Goal: Task Accomplishment & Management: Manage account settings

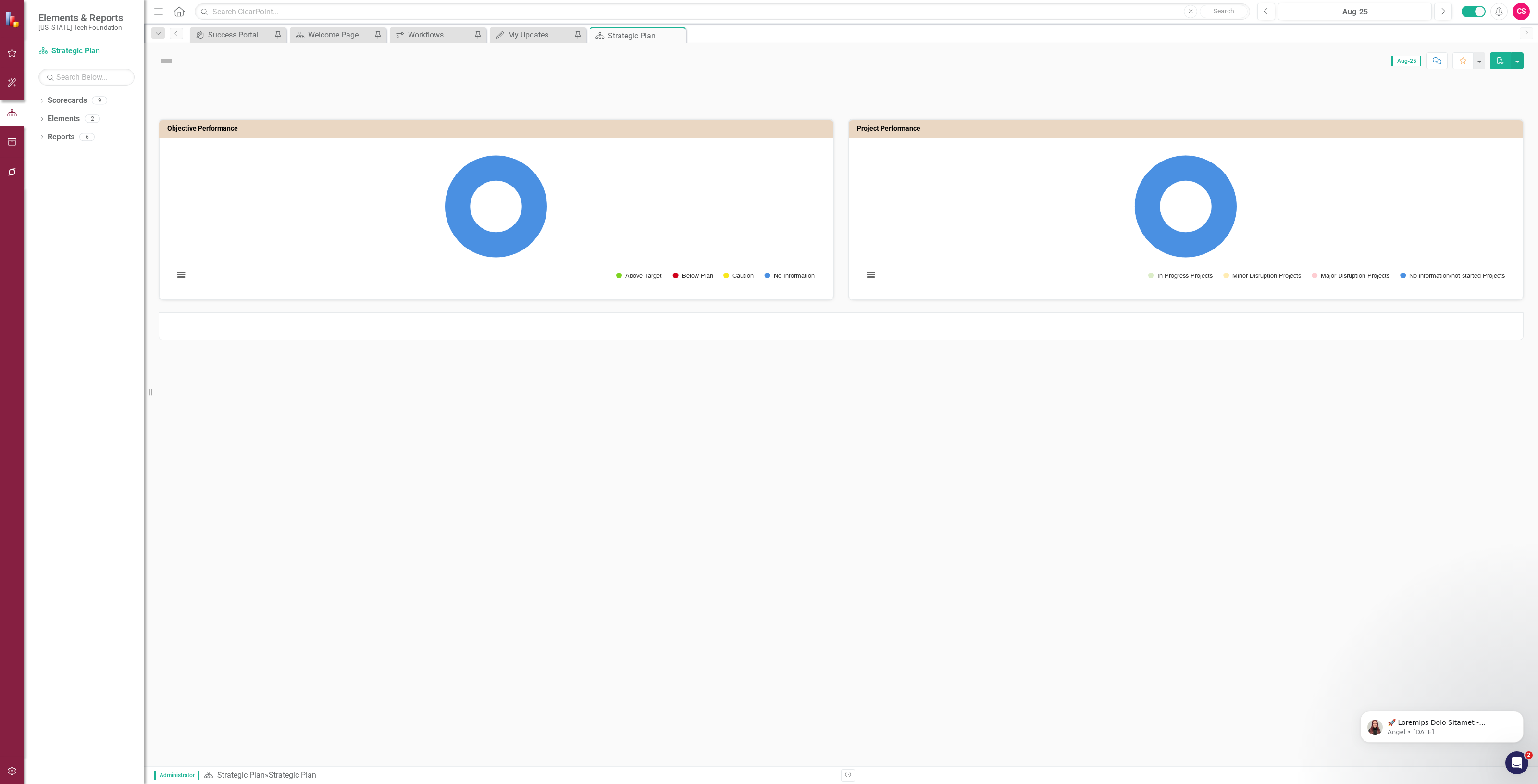
click at [15, 169] on icon "button" at bounding box center [12, 171] width 10 height 7
click at [66, 68] on link "Reporting Workflows" at bounding box center [86, 69] width 96 height 11
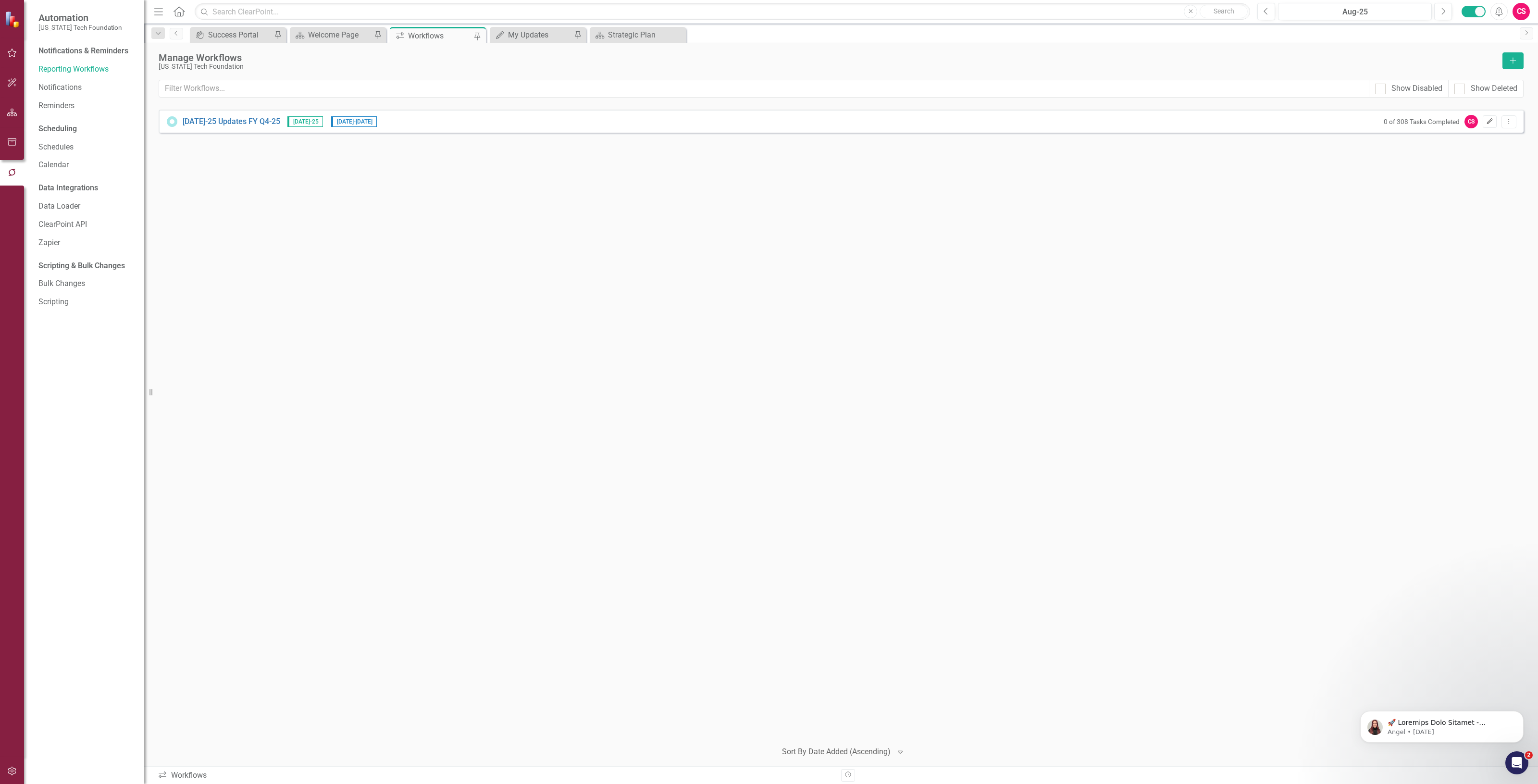
click at [1488, 121] on icon "Edit" at bounding box center [1489, 121] width 7 height 6
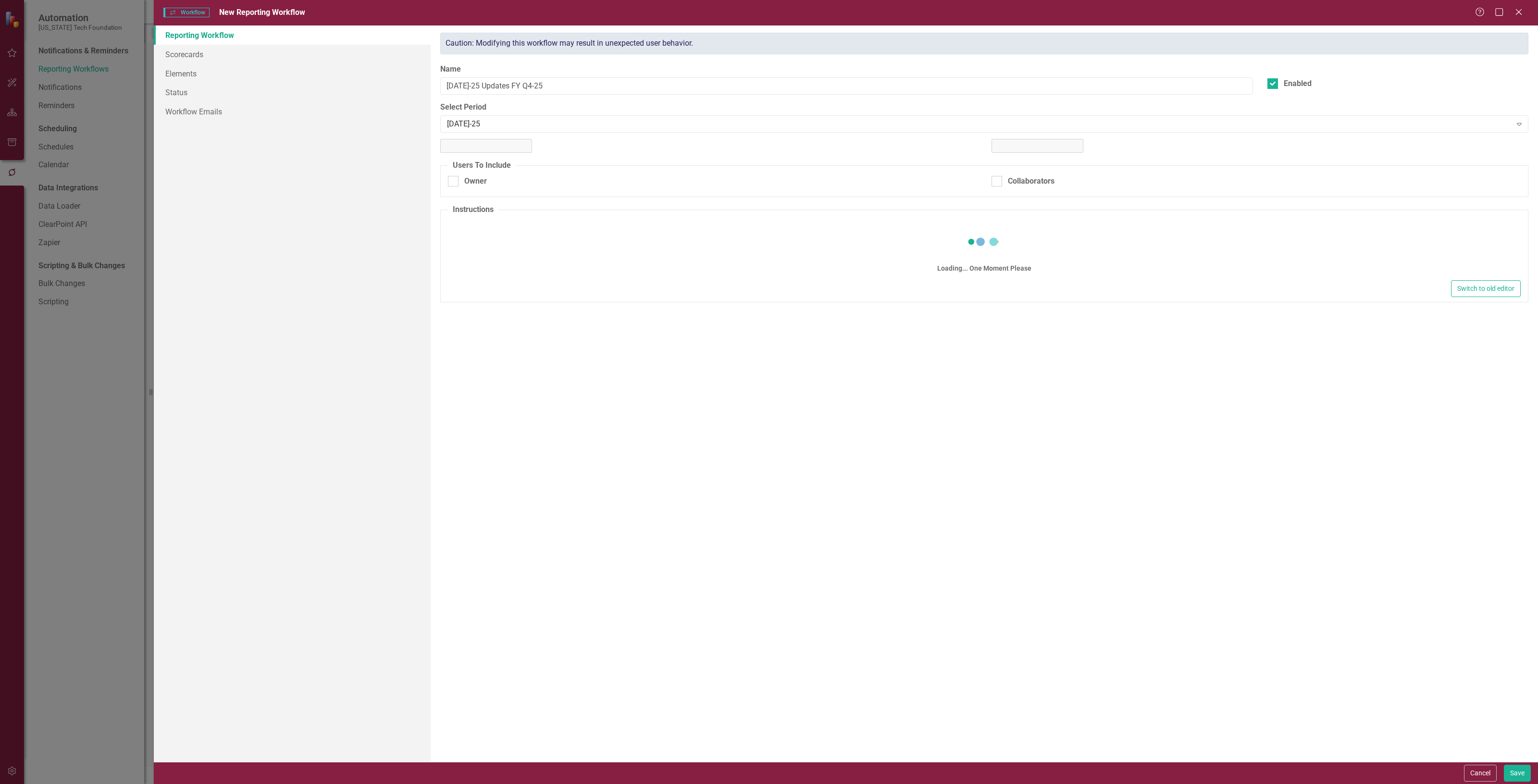
checkbox input "true"
type textarea "<p>Please make updates to your assigned elements for this reporting period. Rev…"
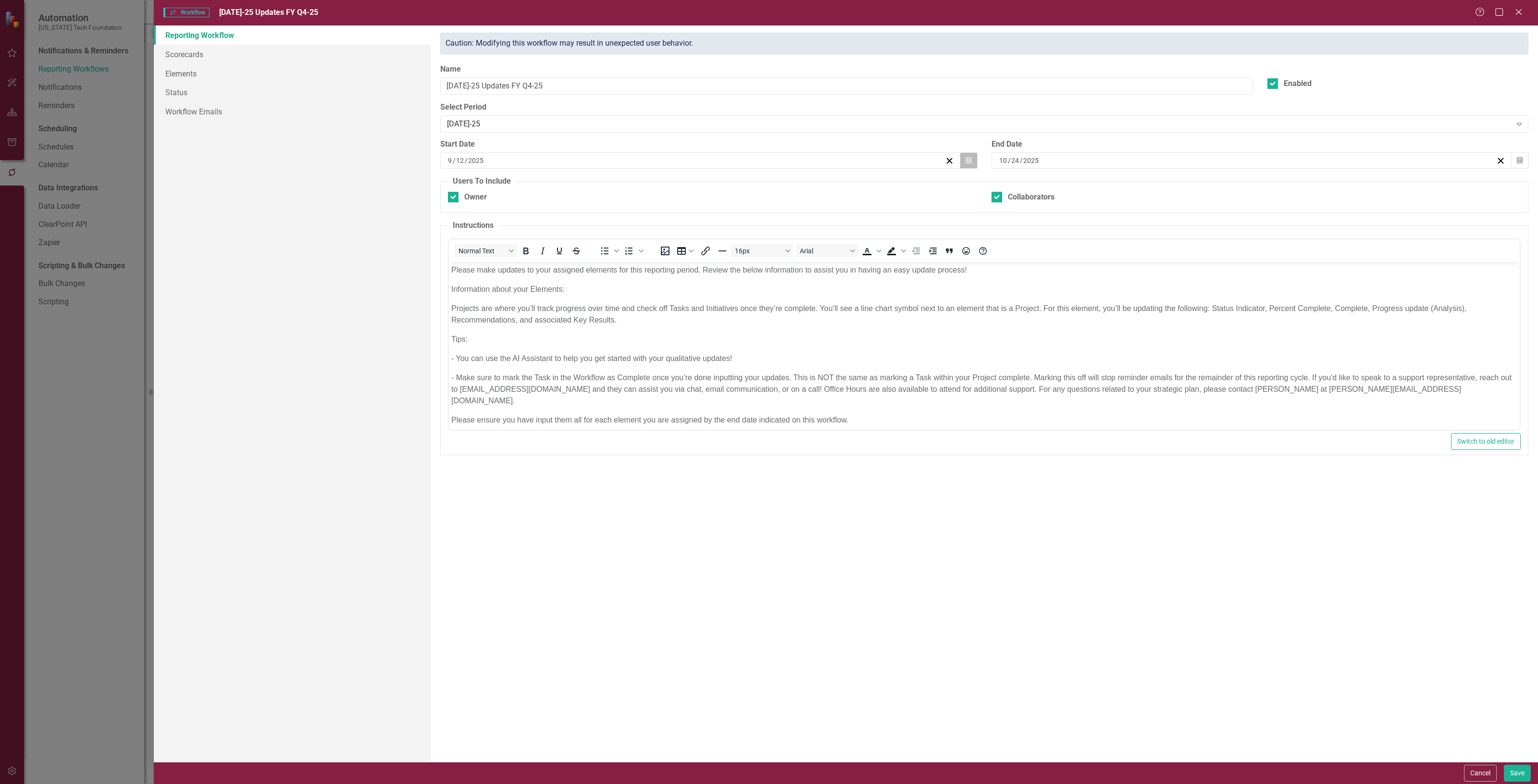
click at [962, 159] on button "Calendar" at bounding box center [968, 161] width 18 height 16
click at [656, 248] on button "15" at bounding box center [652, 252] width 24 height 17
click at [1511, 767] on button "Save" at bounding box center [1517, 773] width 27 height 17
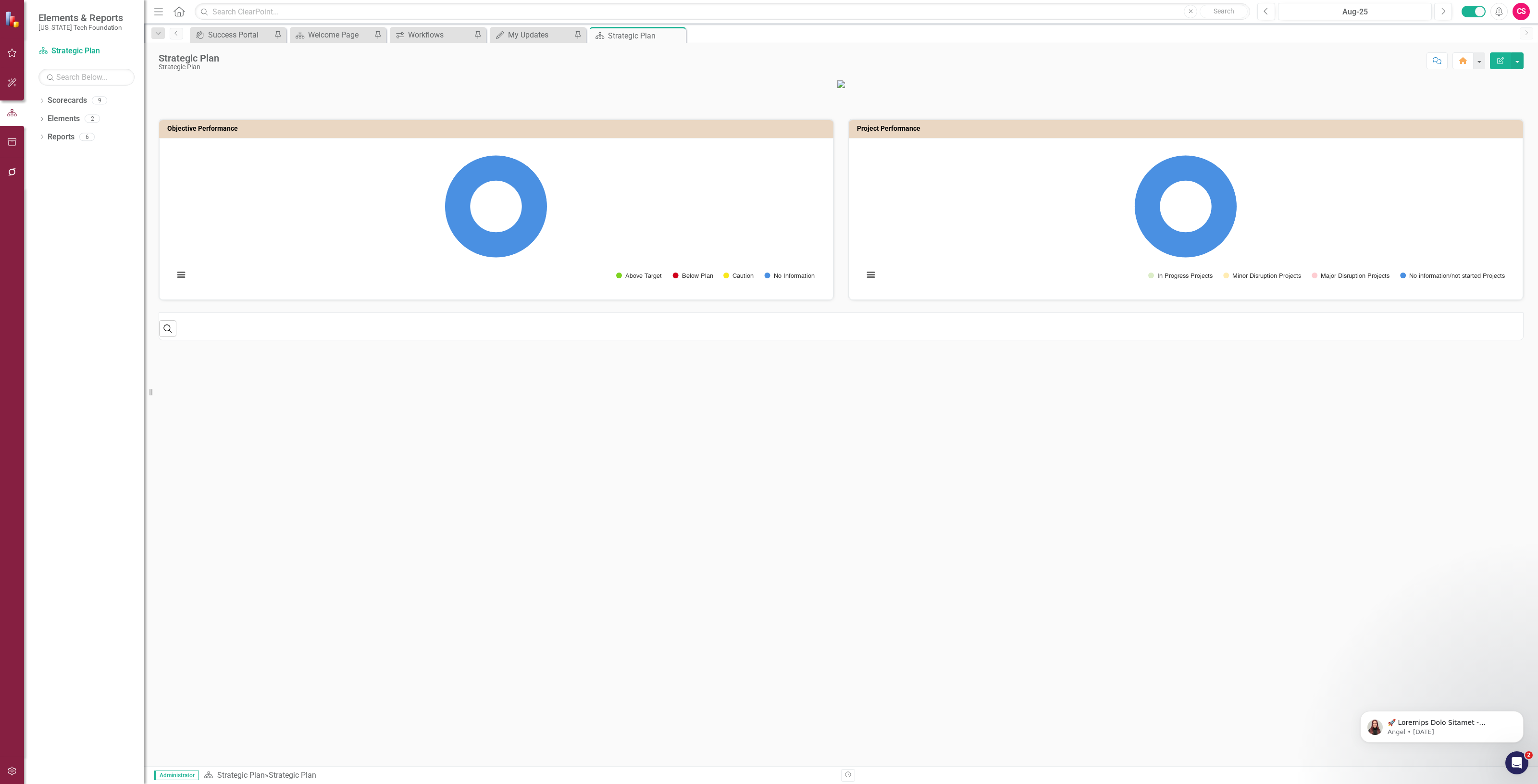
click at [16, 779] on button "button" at bounding box center [12, 771] width 21 height 20
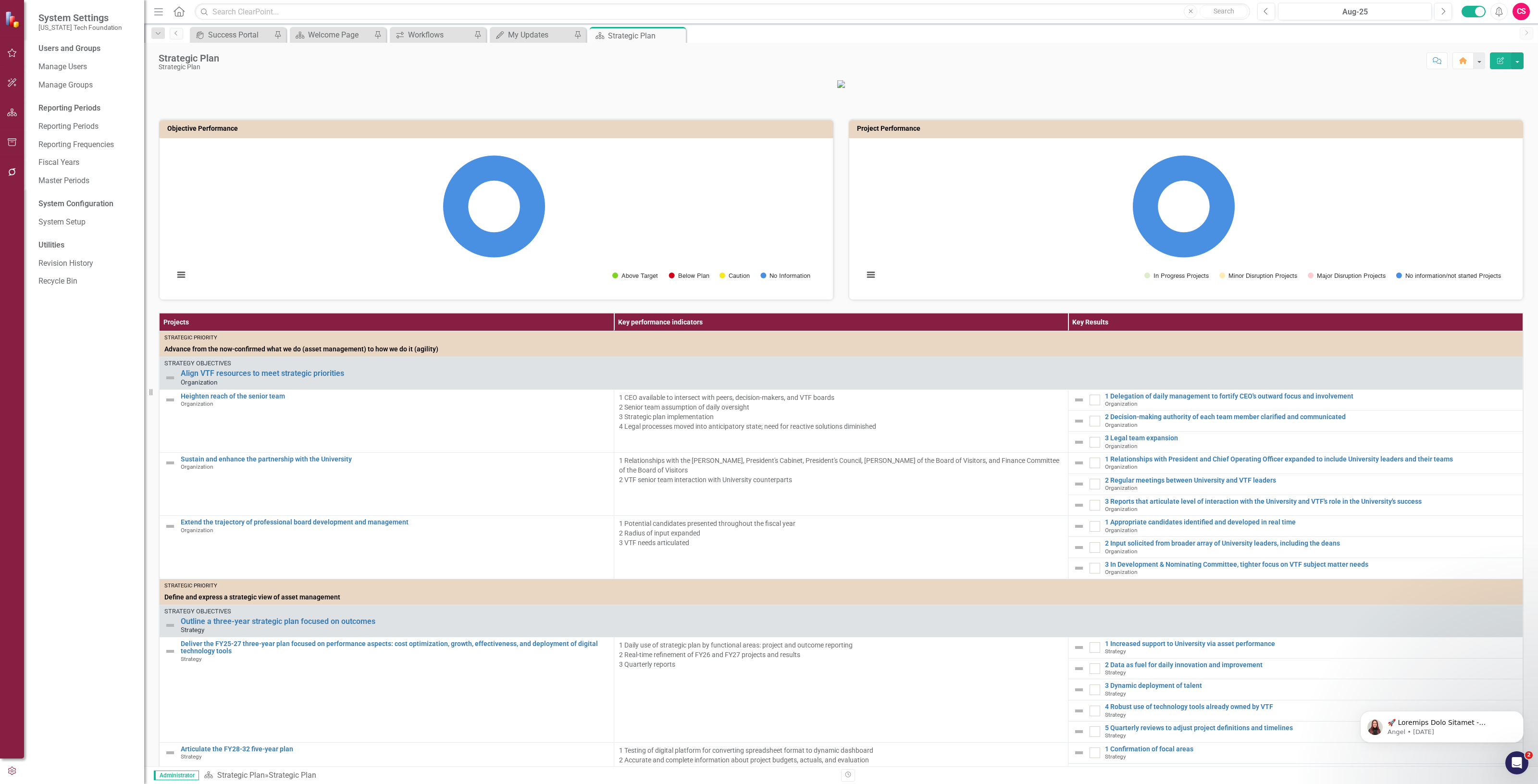
click at [76, 56] on div "Users and Groups Manage Users Manage Groups Reporting Periods Reporting Periods…" at bounding box center [84, 414] width 120 height 740
click at [84, 64] on link "Manage Users" at bounding box center [86, 67] width 96 height 11
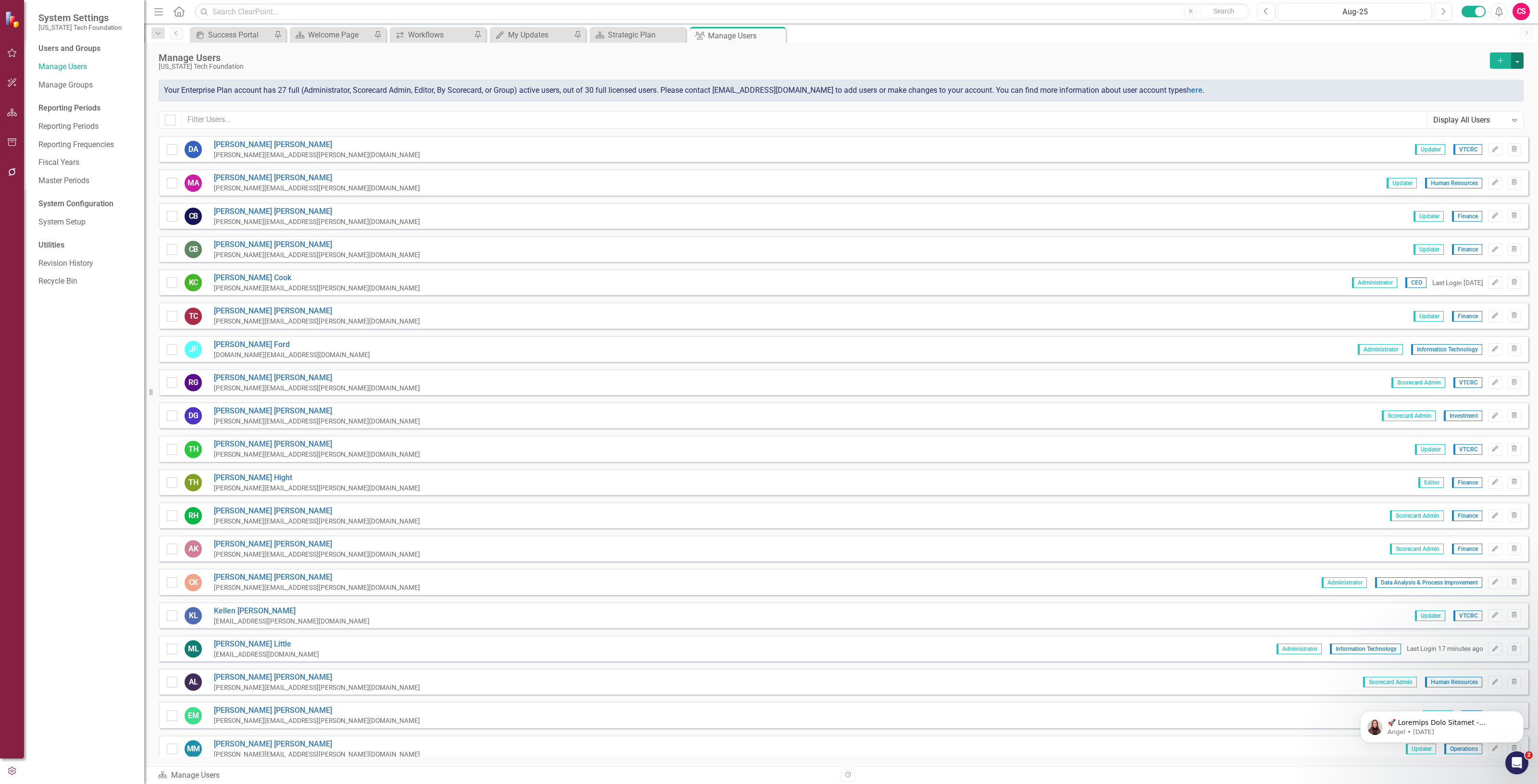
click at [1517, 58] on button "button" at bounding box center [1517, 60] width 13 height 16
click at [173, 129] on div at bounding box center [170, 120] width 23 height 18
click at [167, 124] on div at bounding box center [170, 121] width 11 height 11
click at [167, 121] on input "checkbox" at bounding box center [167, 118] width 6 height 6
checkbox input "true"
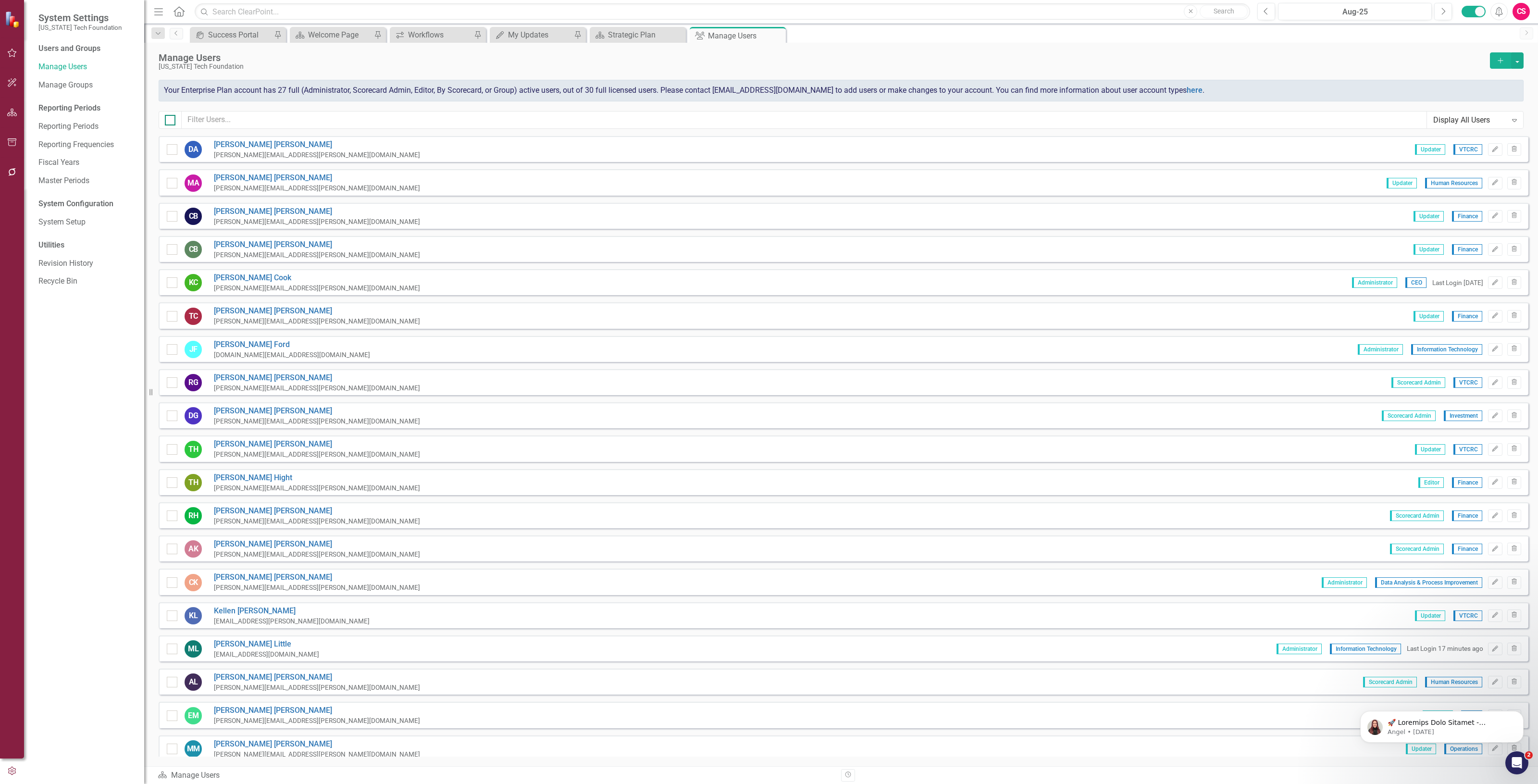
checkbox input "true"
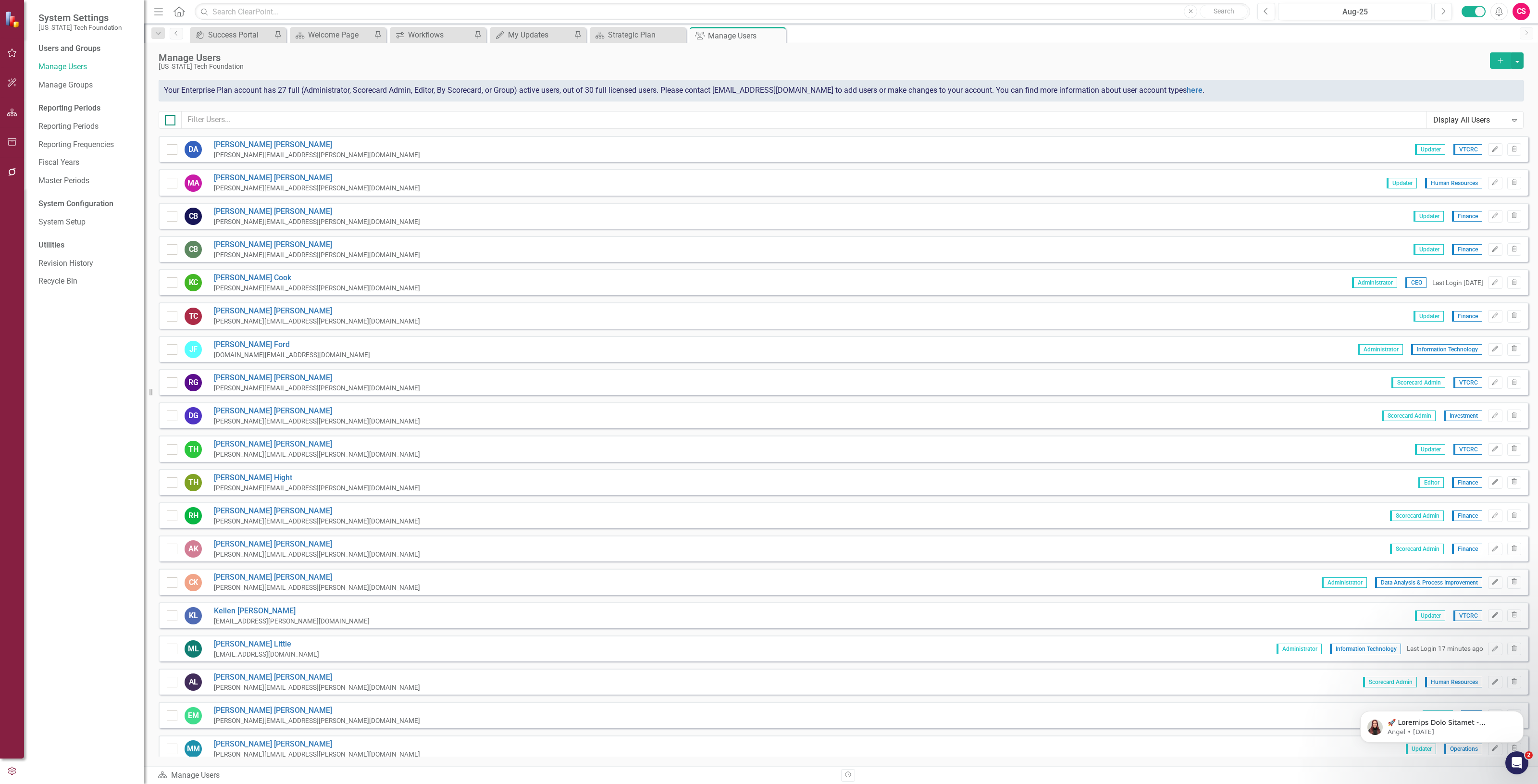
checkbox input "true"
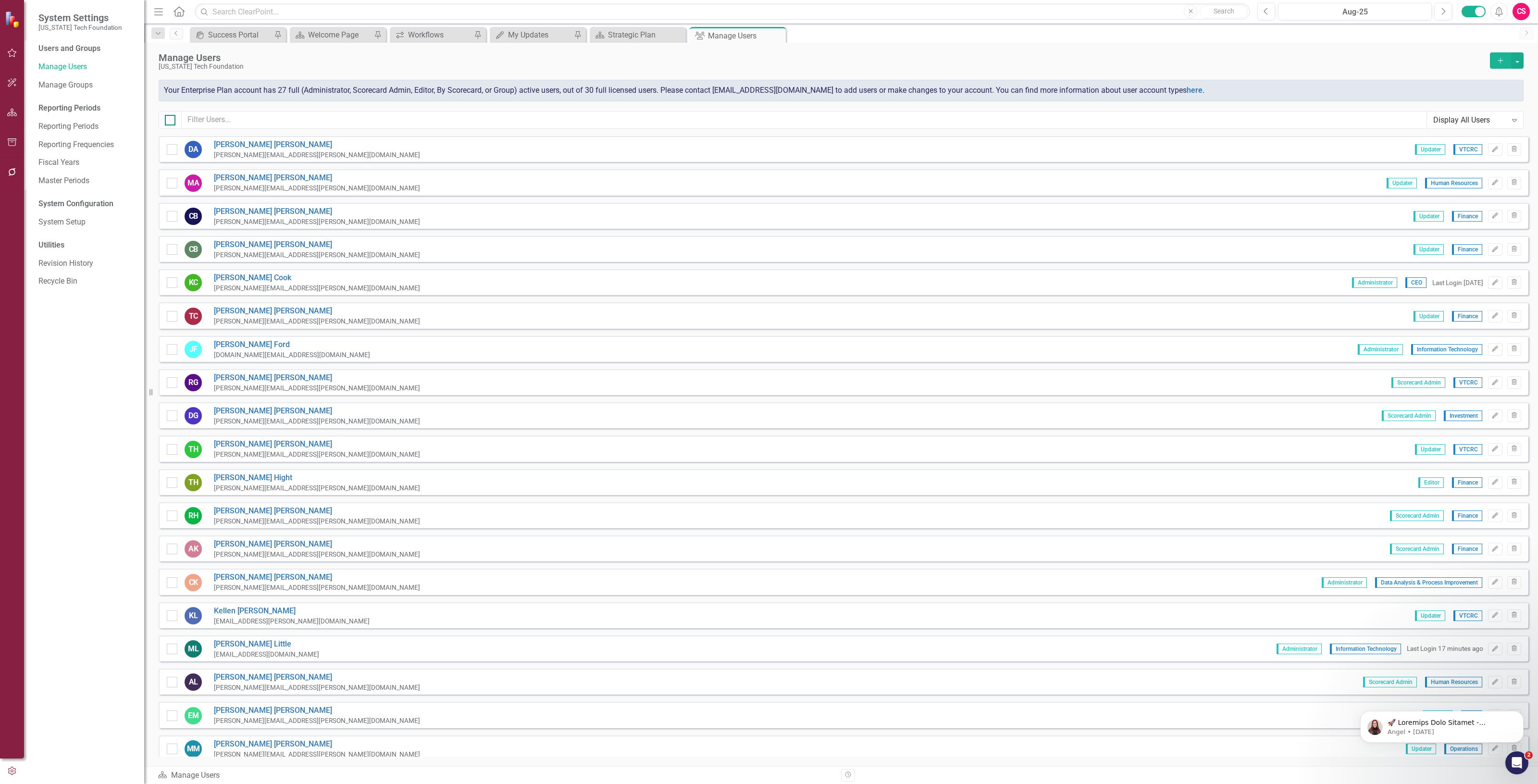
checkbox input "true"
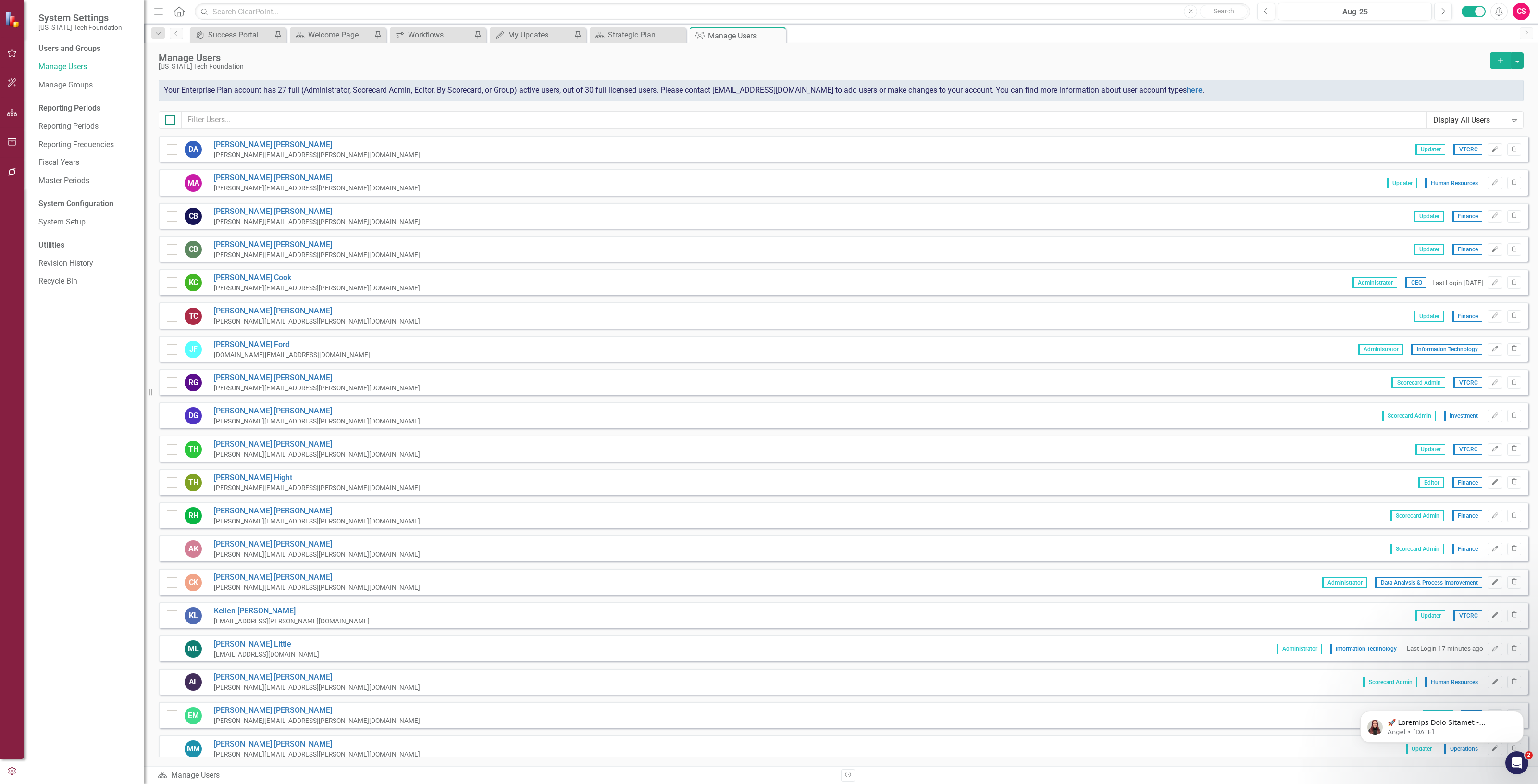
checkbox input "true"
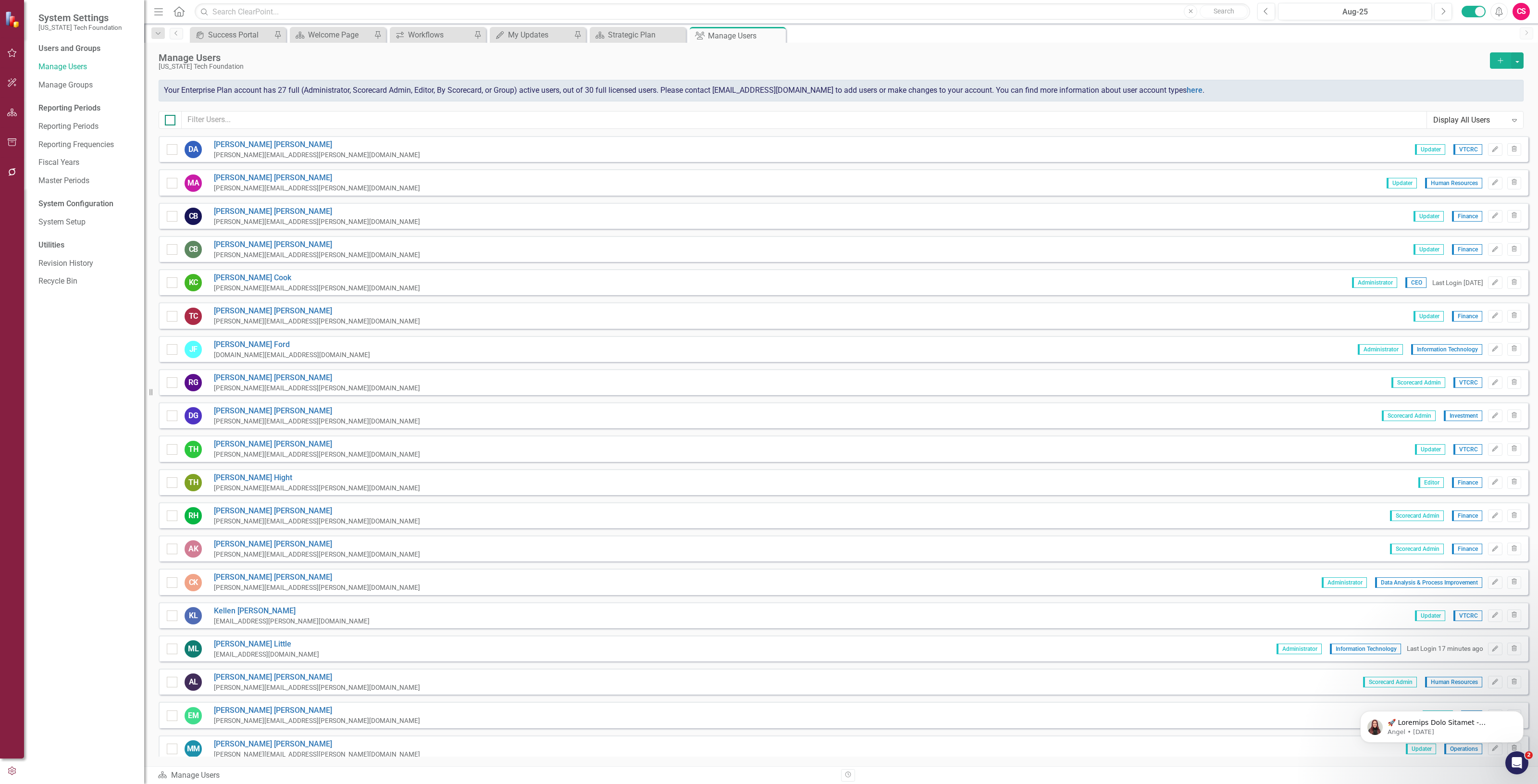
checkbox input "true"
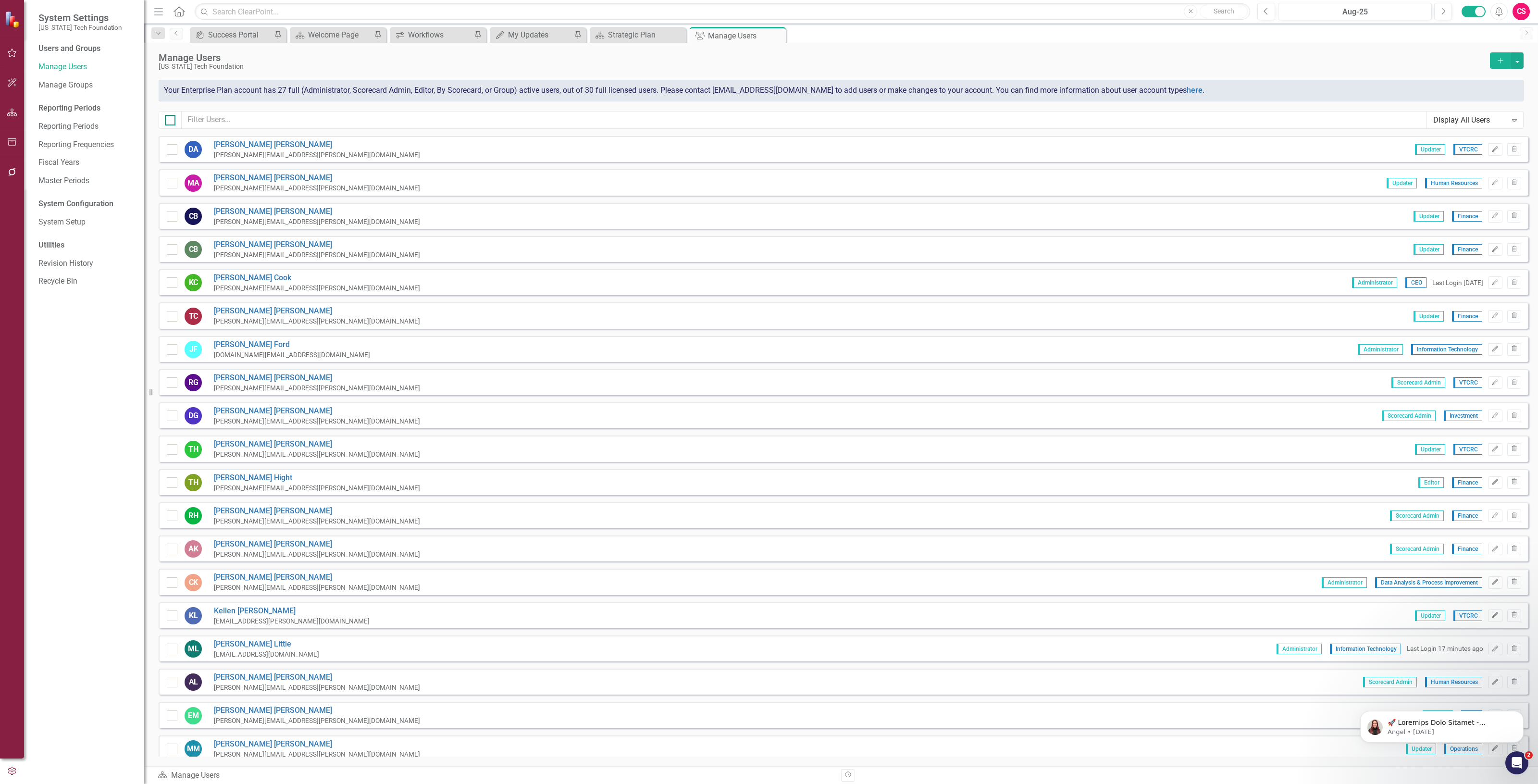
checkbox input "true"
click at [1519, 64] on button "button" at bounding box center [1517, 60] width 13 height 16
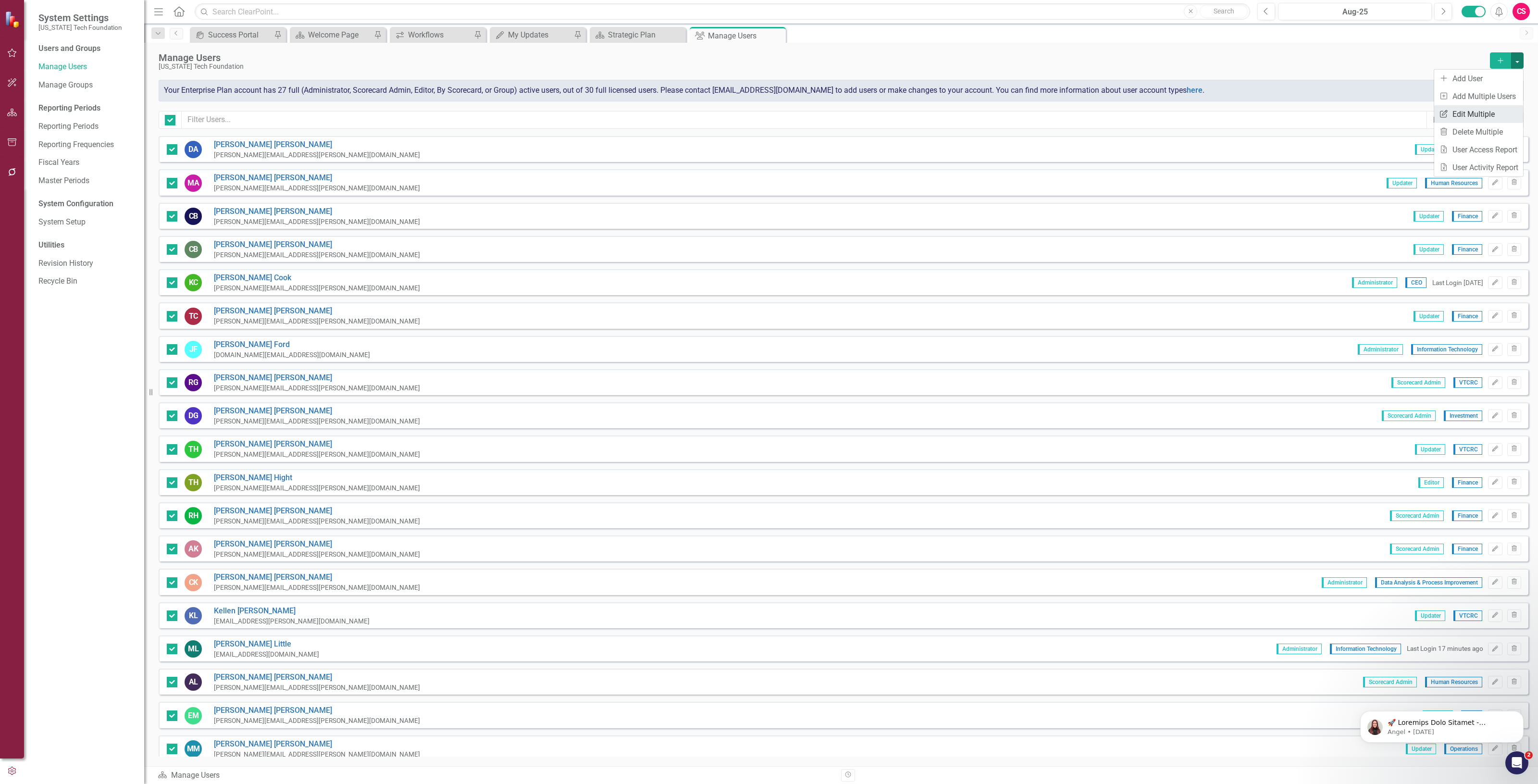
click at [1505, 111] on link "Edit Multiple Edit Multiple" at bounding box center [1478, 114] width 89 height 18
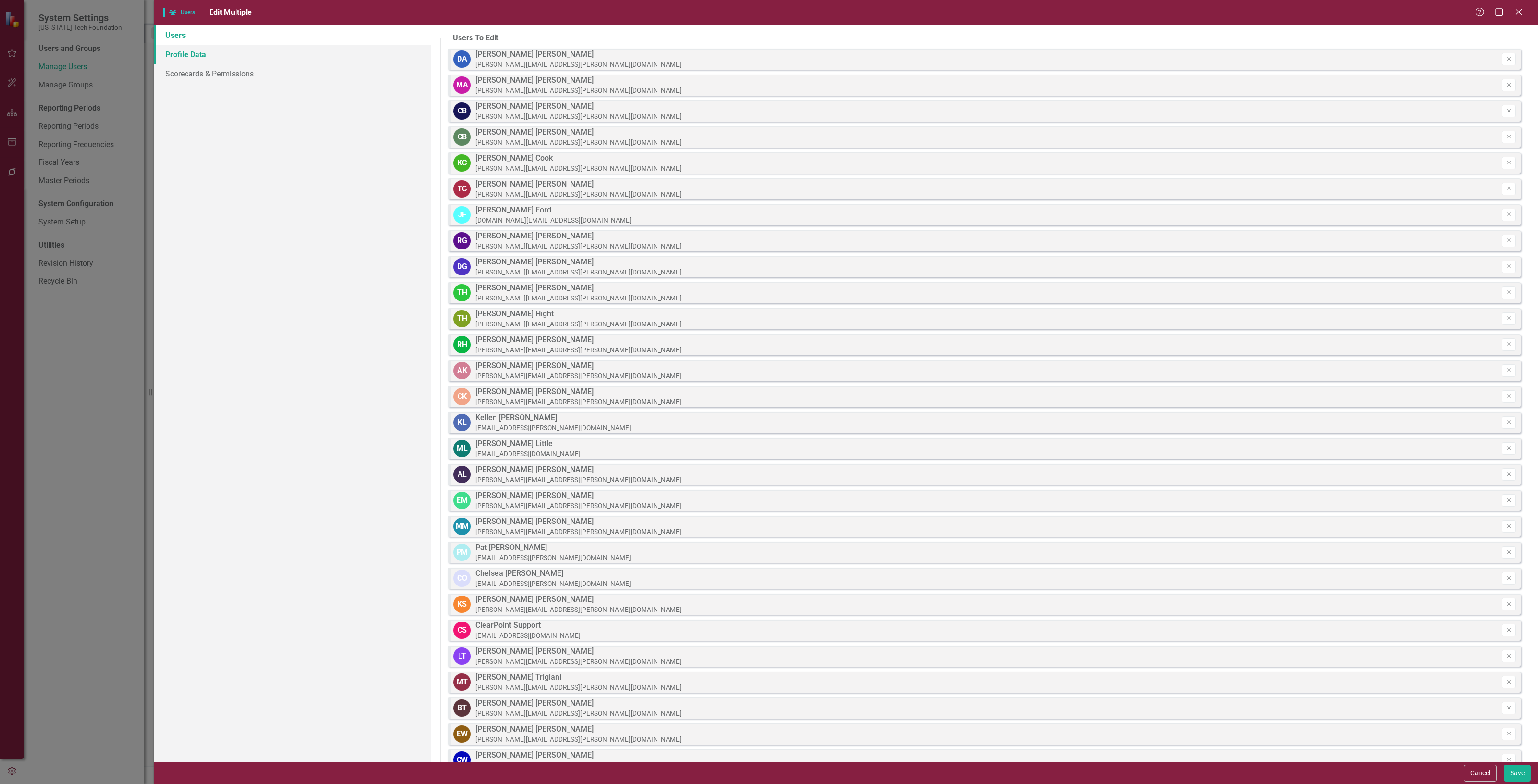
click at [297, 52] on link "Profile Data" at bounding box center [292, 54] width 277 height 19
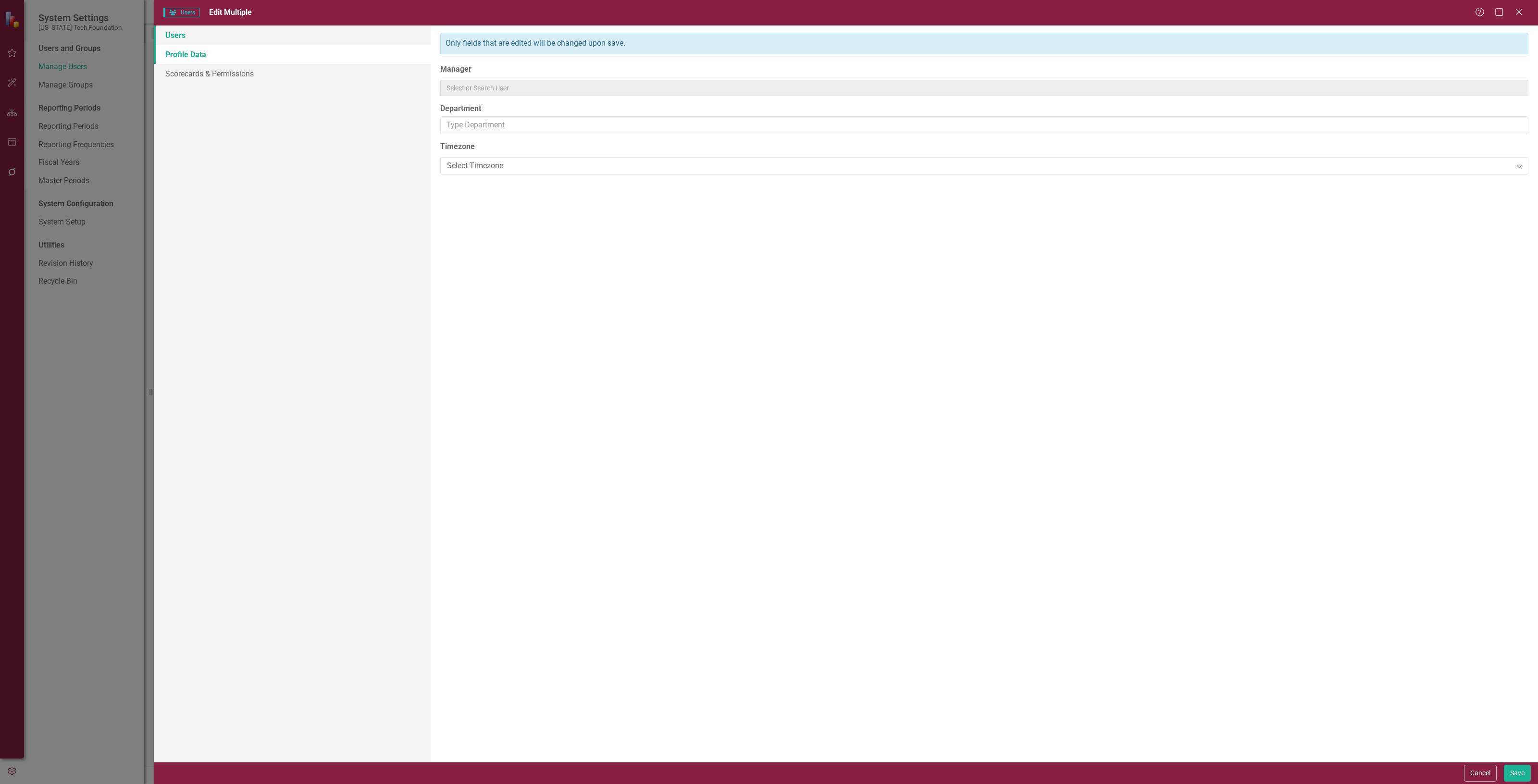
click at [292, 36] on link "Users" at bounding box center [292, 35] width 277 height 19
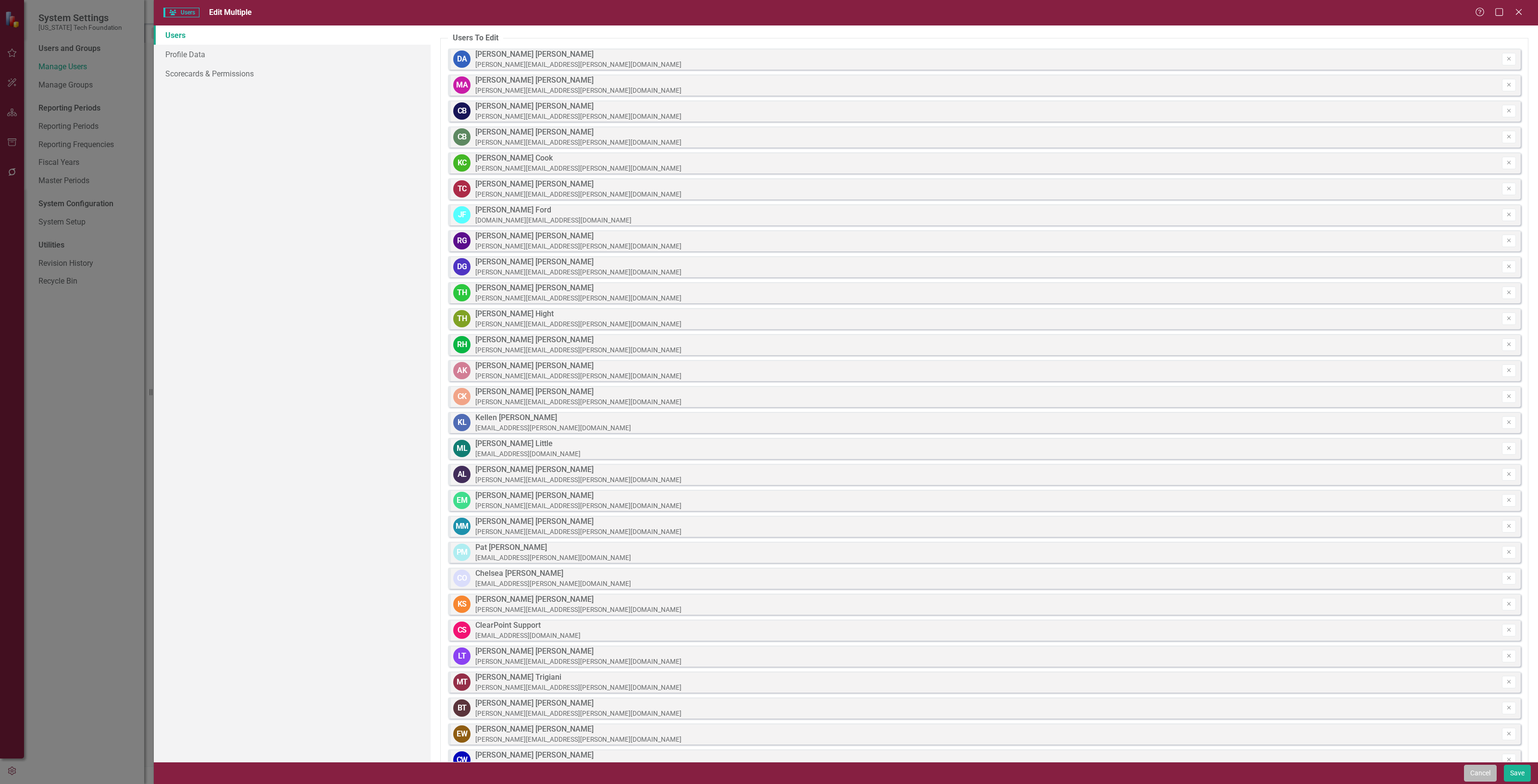
click at [1480, 770] on button "Cancel" at bounding box center [1480, 773] width 33 height 17
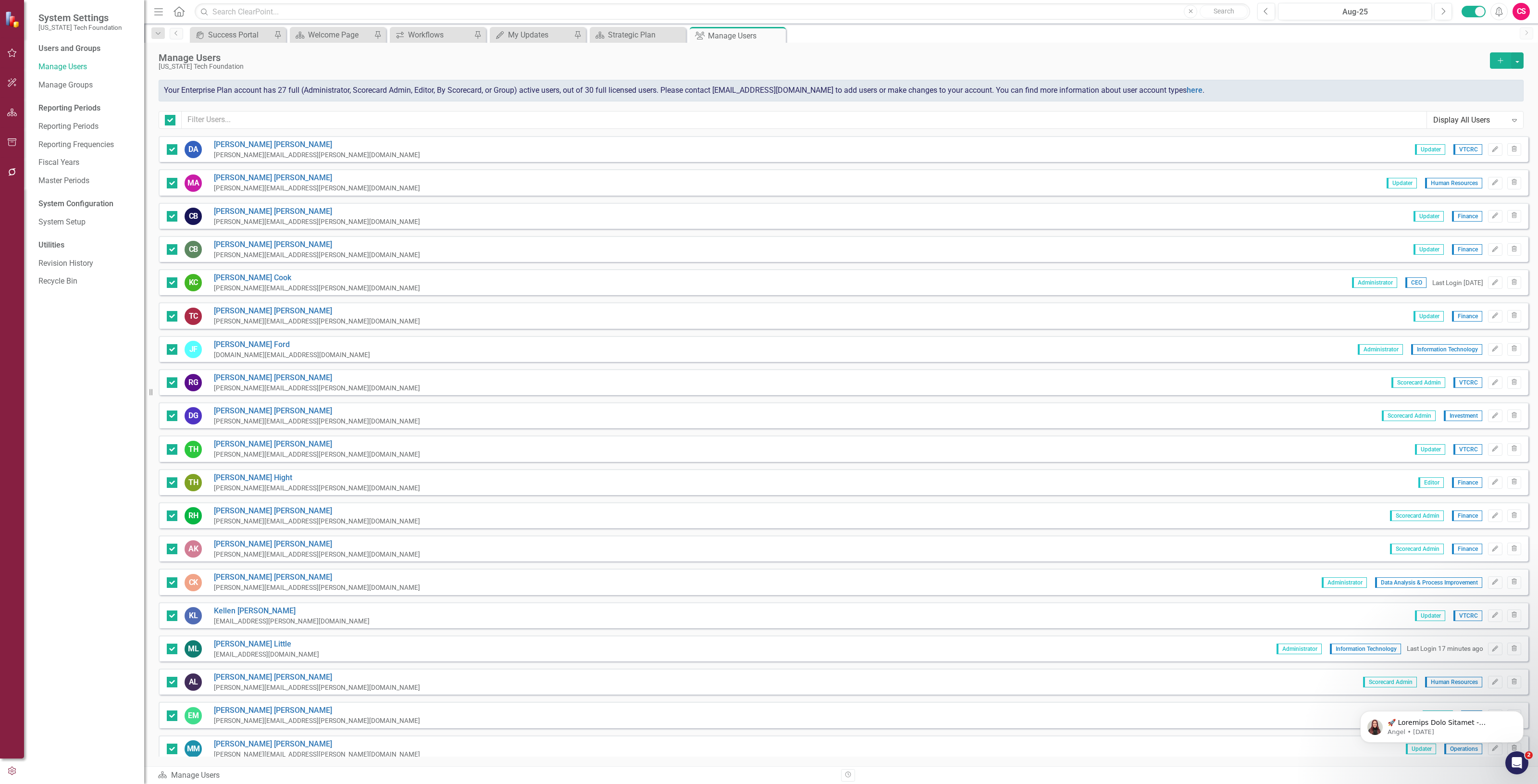
click at [1519, 120] on div "Expand" at bounding box center [1514, 120] width 17 height 15
click at [1359, 54] on div "Manage Users" at bounding box center [822, 58] width 1326 height 11
click at [1509, 56] on div "Add" at bounding box center [1507, 60] width 33 height 16
click at [1520, 58] on button "button" at bounding box center [1517, 60] width 13 height 16
click at [166, 119] on input "checkbox" at bounding box center [167, 118] width 6 height 6
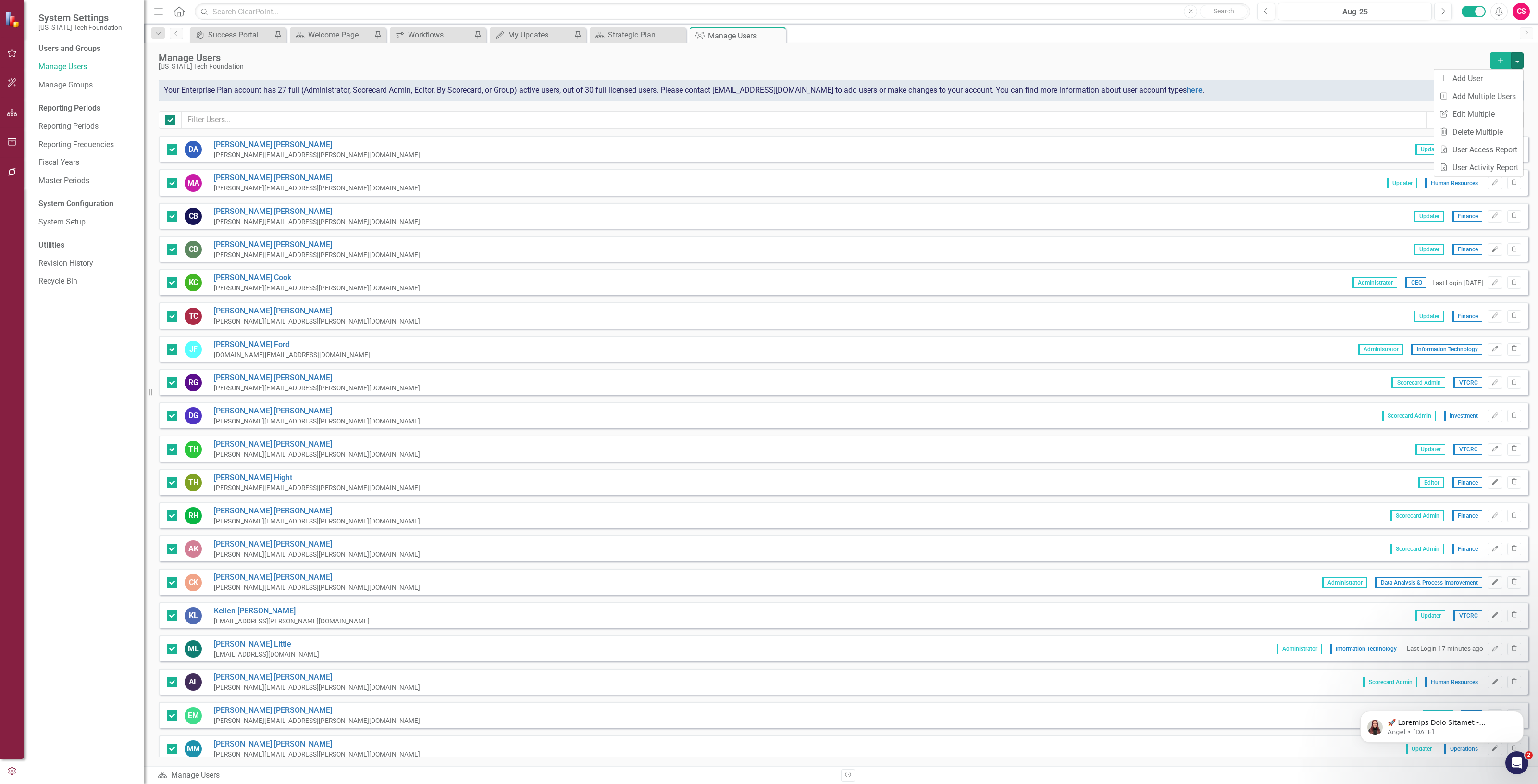
checkbox input "false"
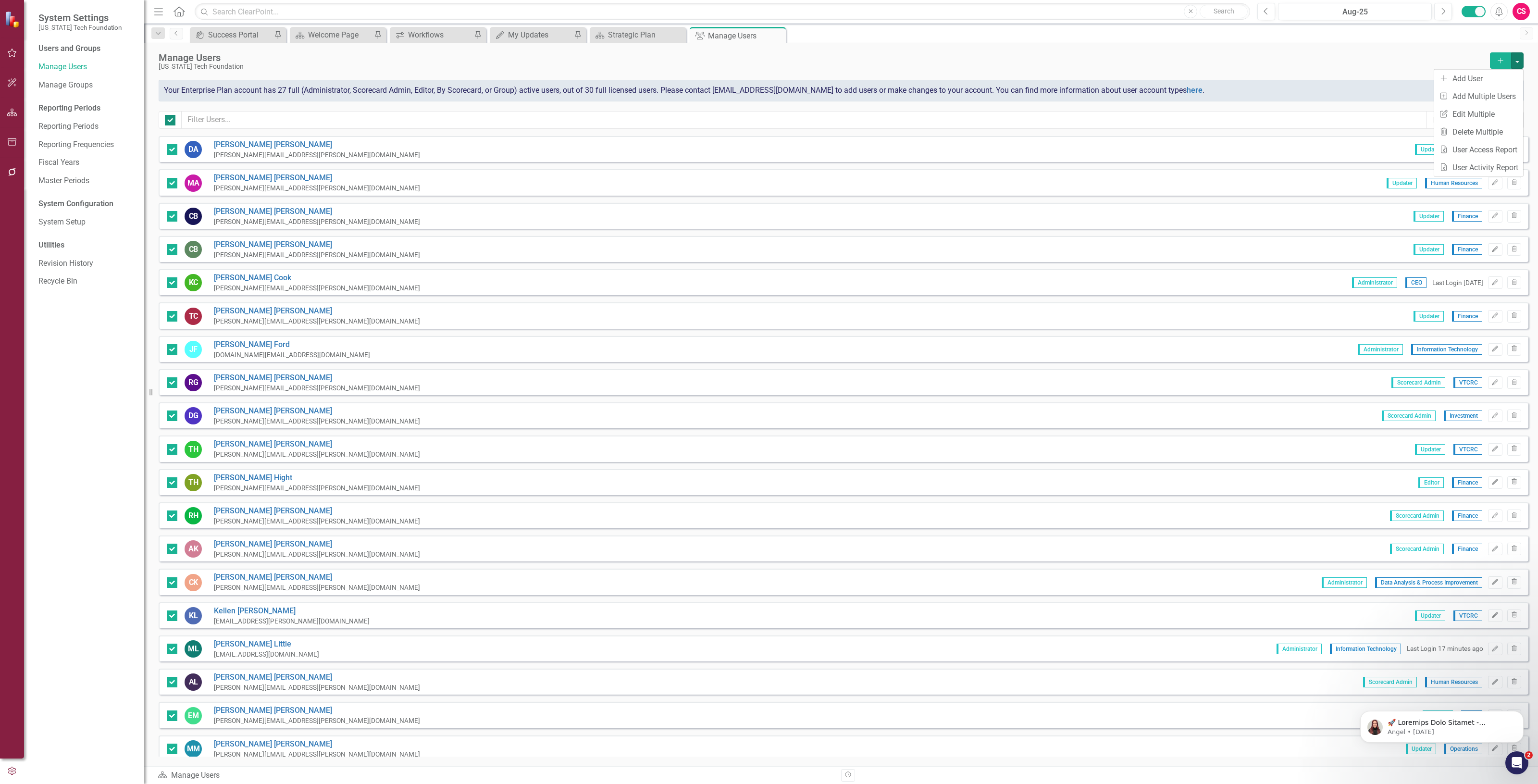
checkbox input "false"
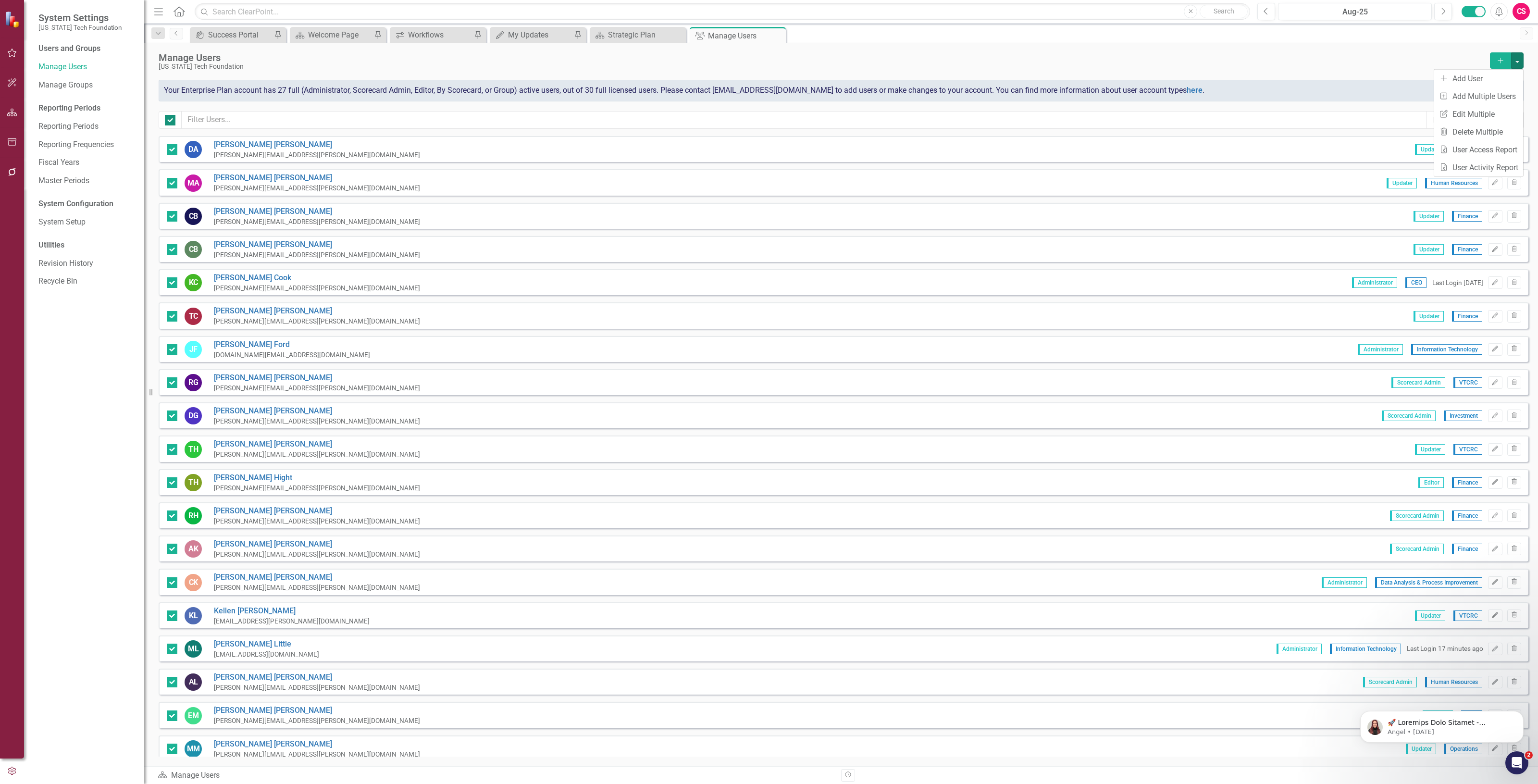
checkbox input "false"
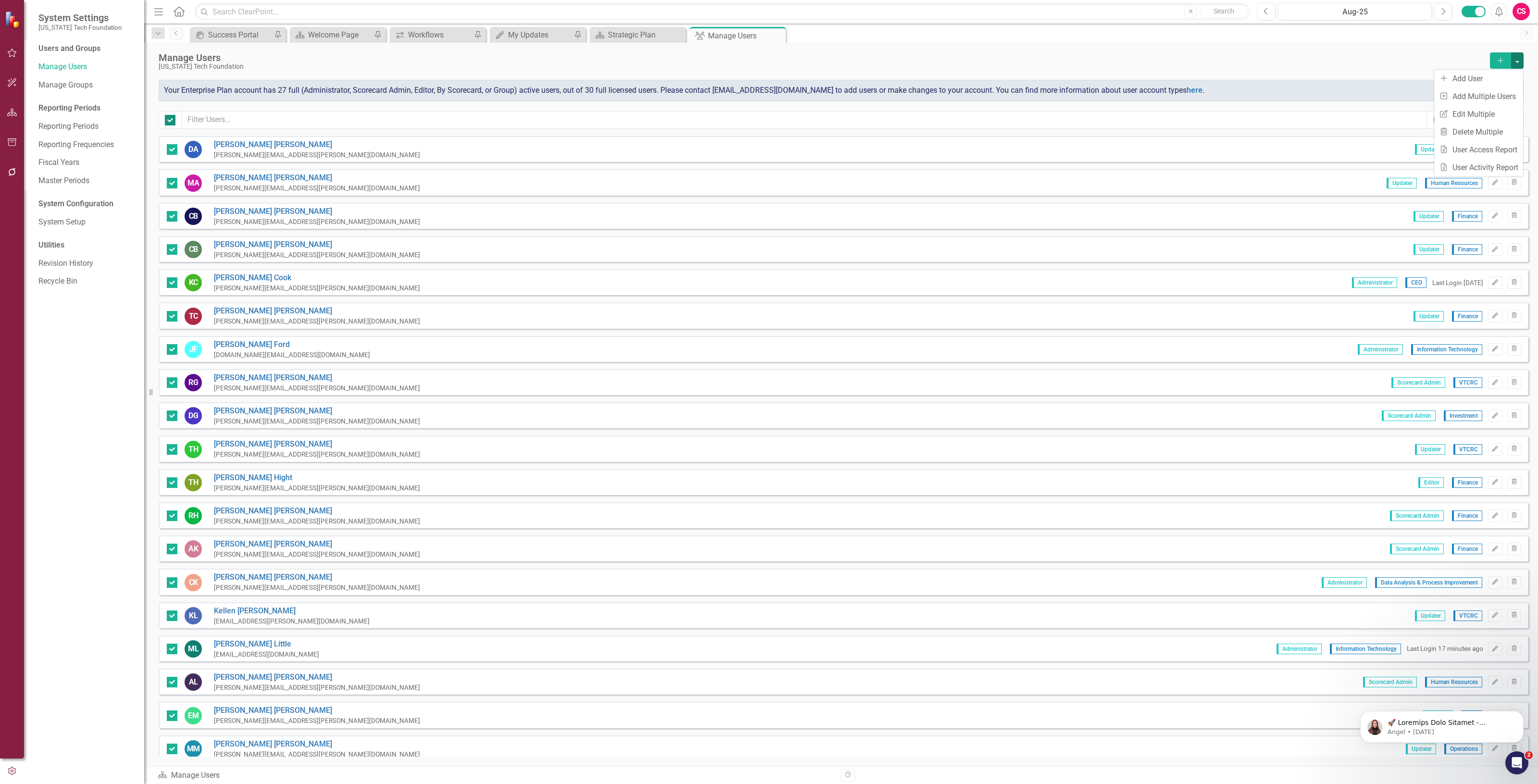
checkbox input "false"
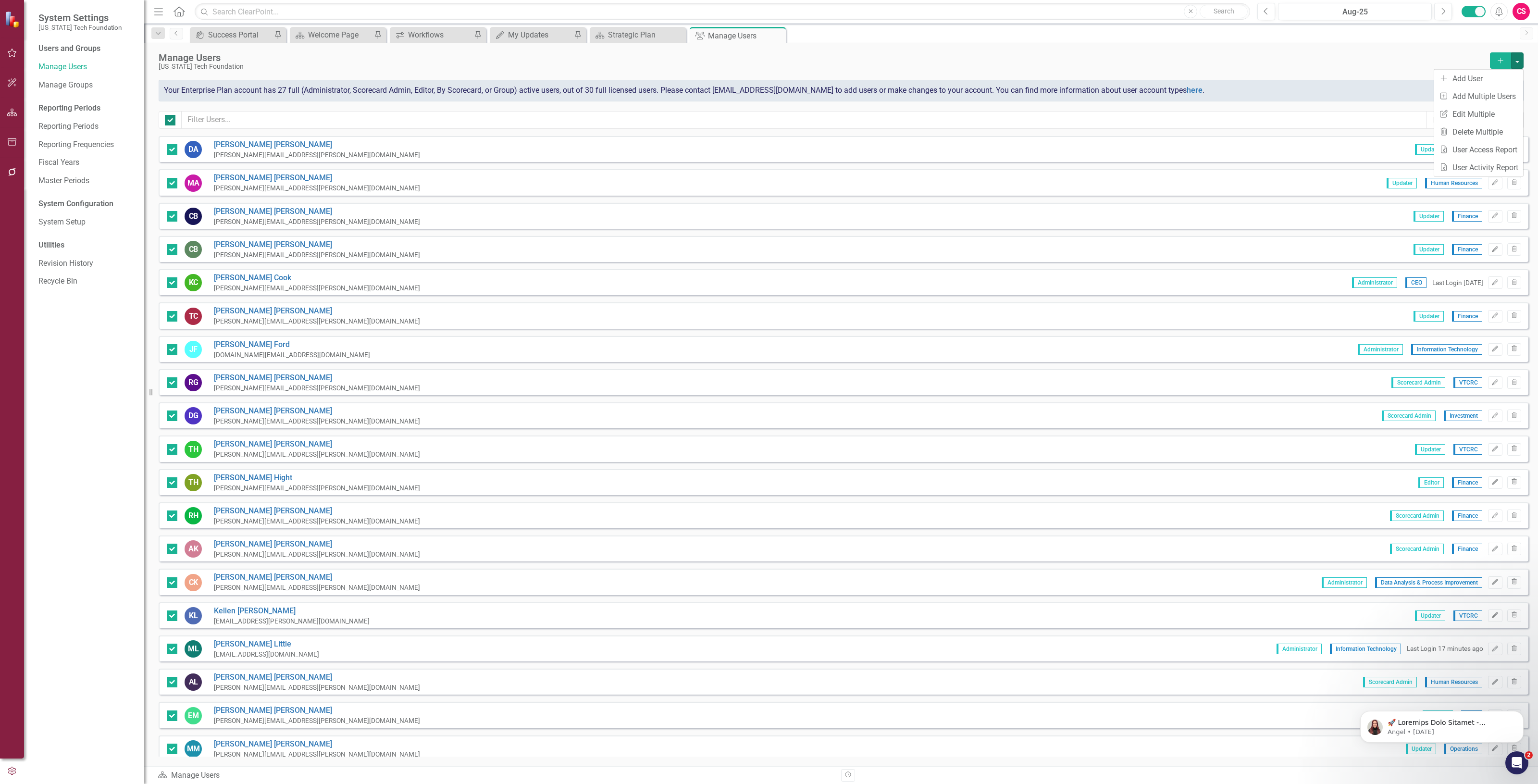
checkbox input "false"
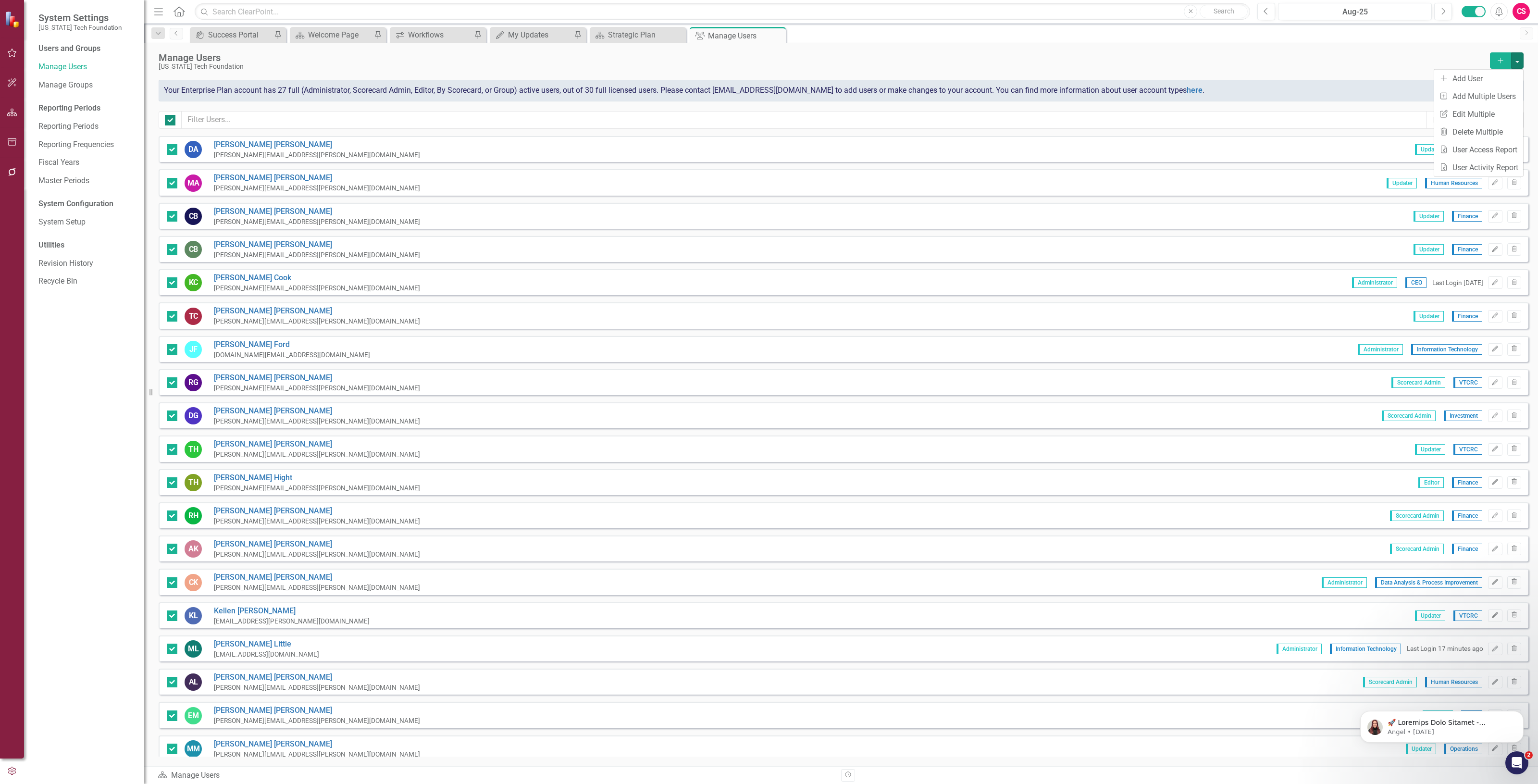
checkbox input "false"
click at [1491, 151] on icon "Edit" at bounding box center [1494, 149] width 7 height 6
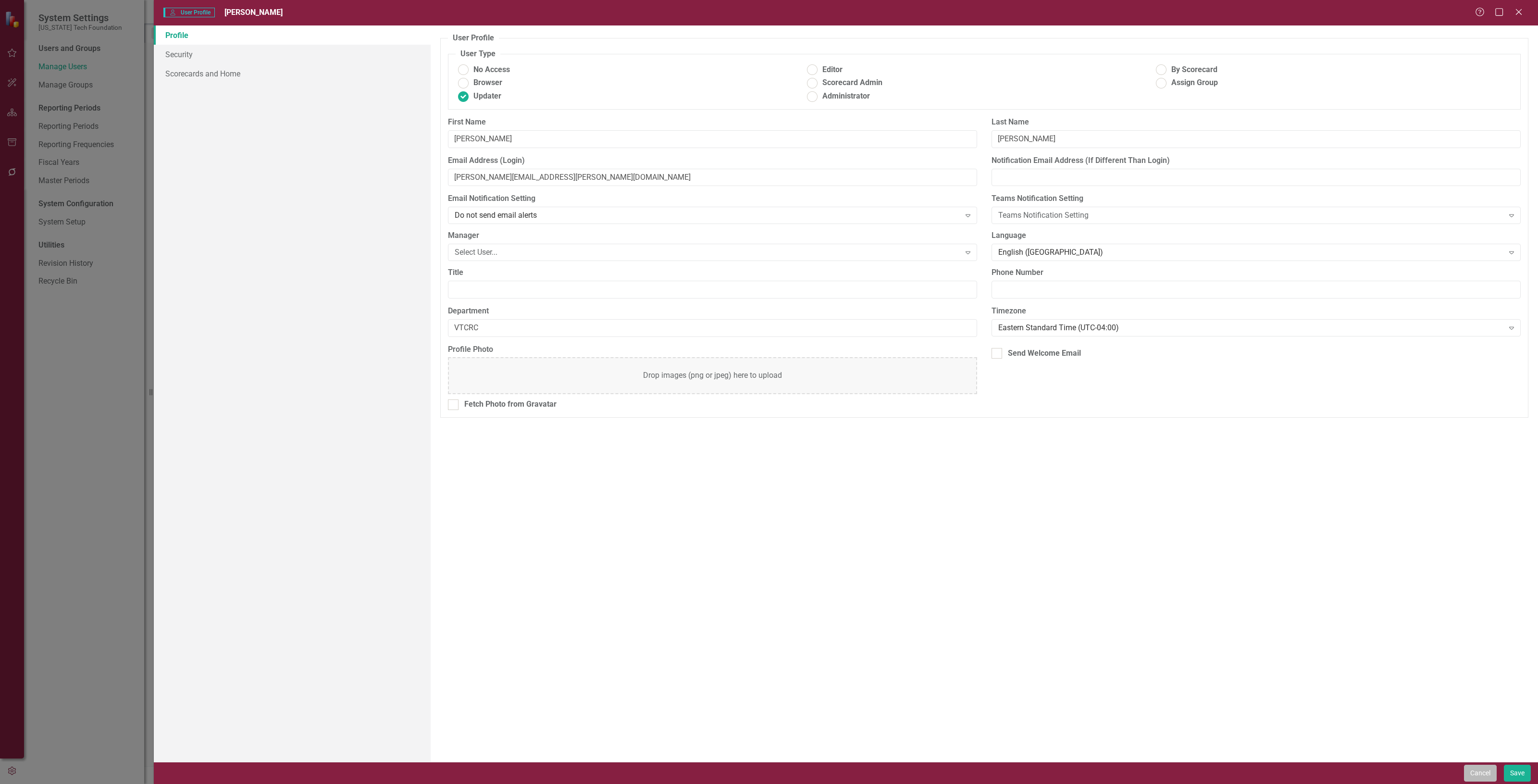
click at [1474, 767] on button "Cancel" at bounding box center [1480, 773] width 33 height 17
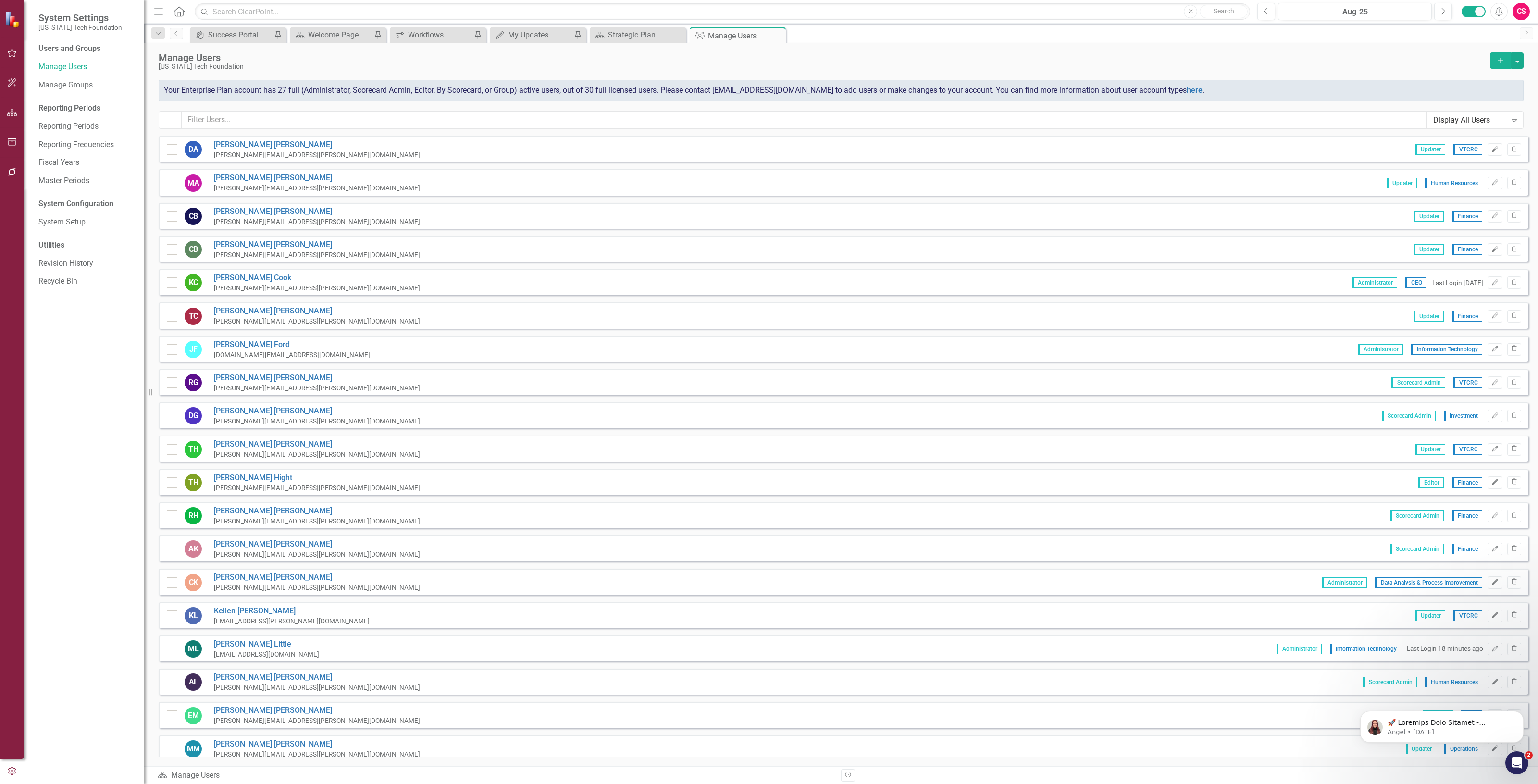
click at [1524, 59] on div "Manage Users [US_STATE] Tech Foundation Add Your Enterprise Plan account has 27…" at bounding box center [840, 89] width 1393 height 93
click at [1513, 64] on button "button" at bounding box center [1517, 60] width 13 height 16
click at [1519, 57] on button "button" at bounding box center [1517, 60] width 13 height 16
click at [1517, 57] on button "button" at bounding box center [1517, 60] width 13 height 16
click at [1505, 110] on link "Excel File User Access Report" at bounding box center [1478, 114] width 89 height 18
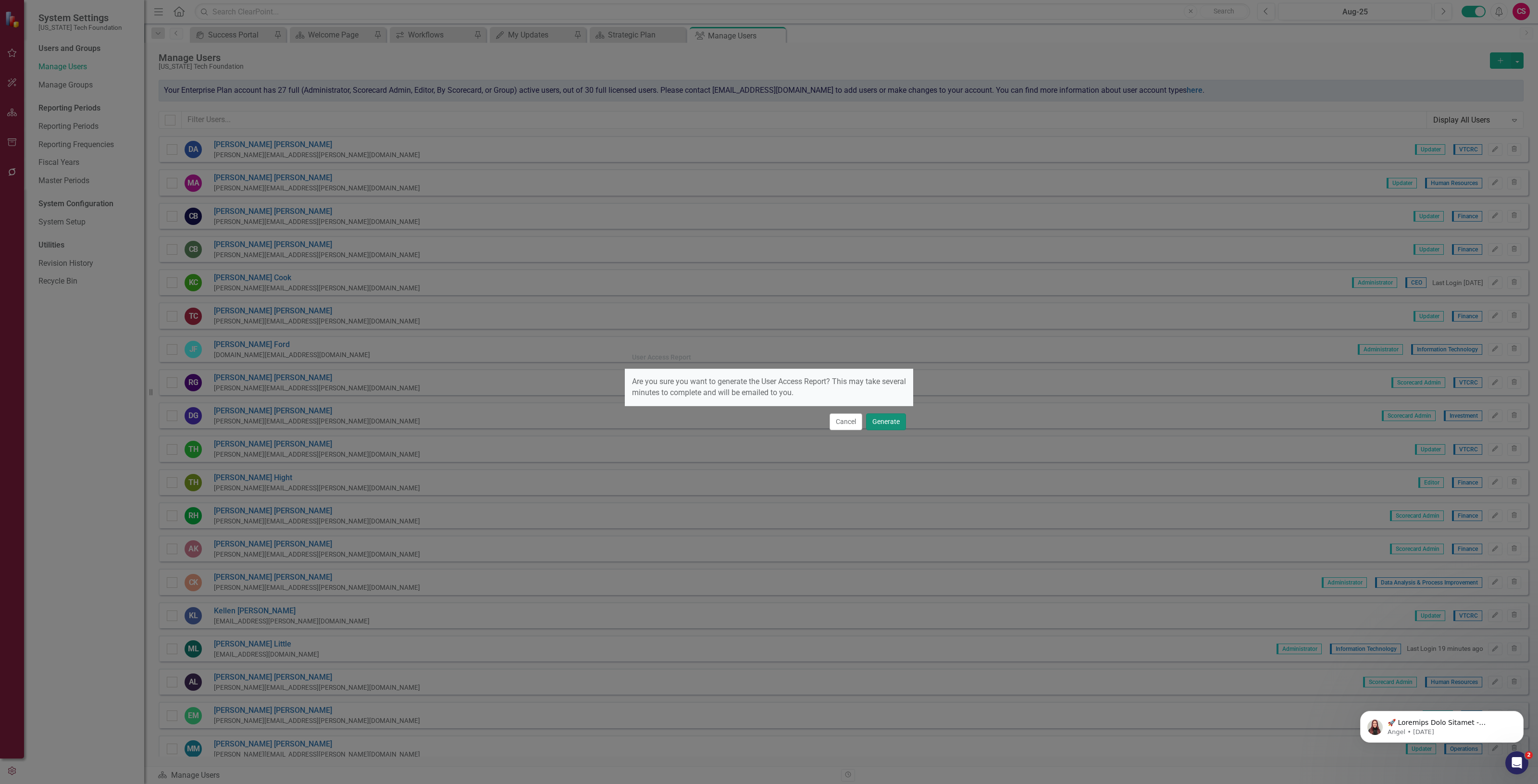
click at [885, 417] on button "Generate" at bounding box center [886, 421] width 40 height 17
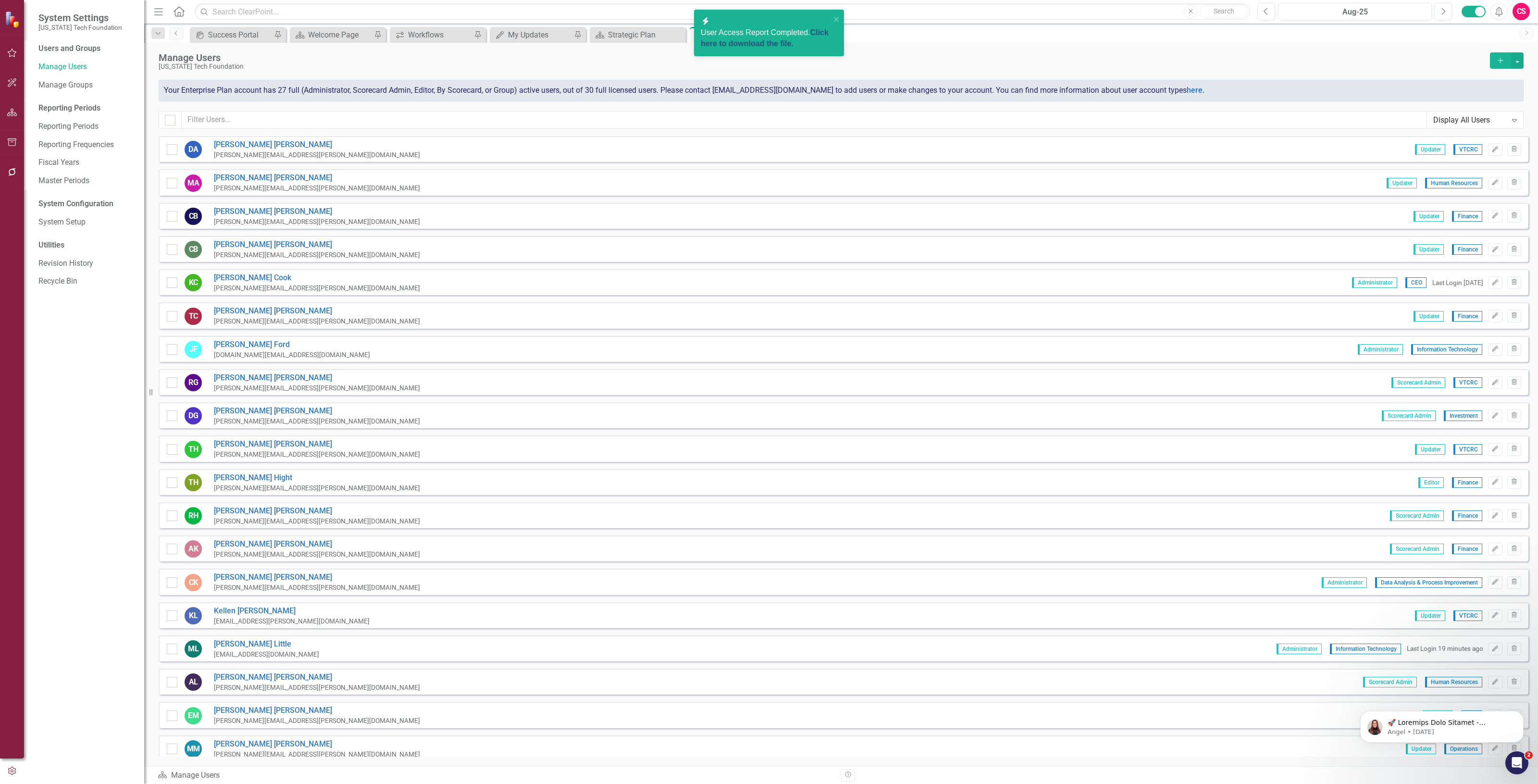
click at [751, 39] on link "Click here to download the file." at bounding box center [764, 37] width 128 height 19
click at [181, 9] on icon "Home" at bounding box center [179, 11] width 13 height 10
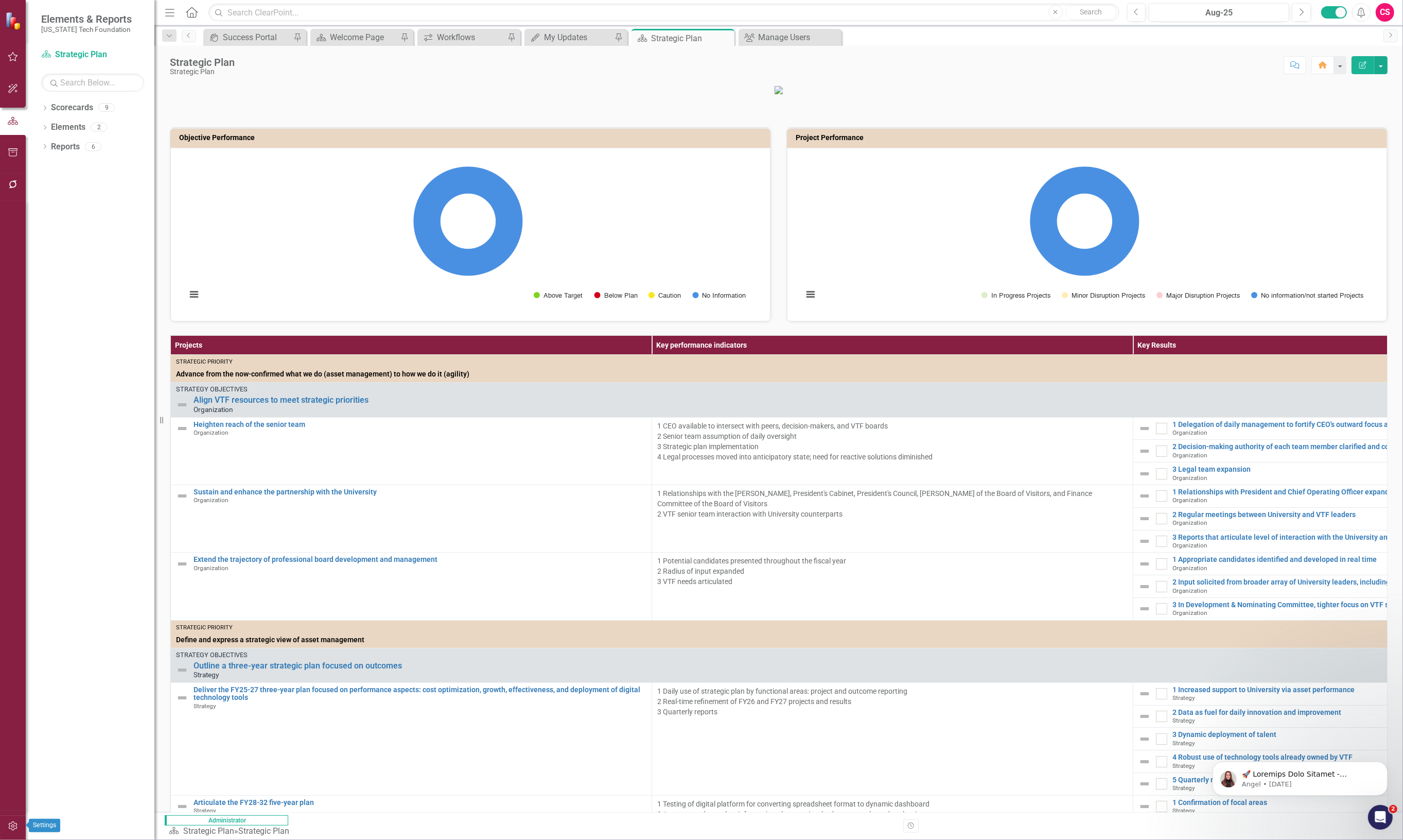
click at [16, 826] on icon "button" at bounding box center [12, 826] width 9 height 9
click at [70, 73] on link "Manage Users" at bounding box center [93, 72] width 103 height 12
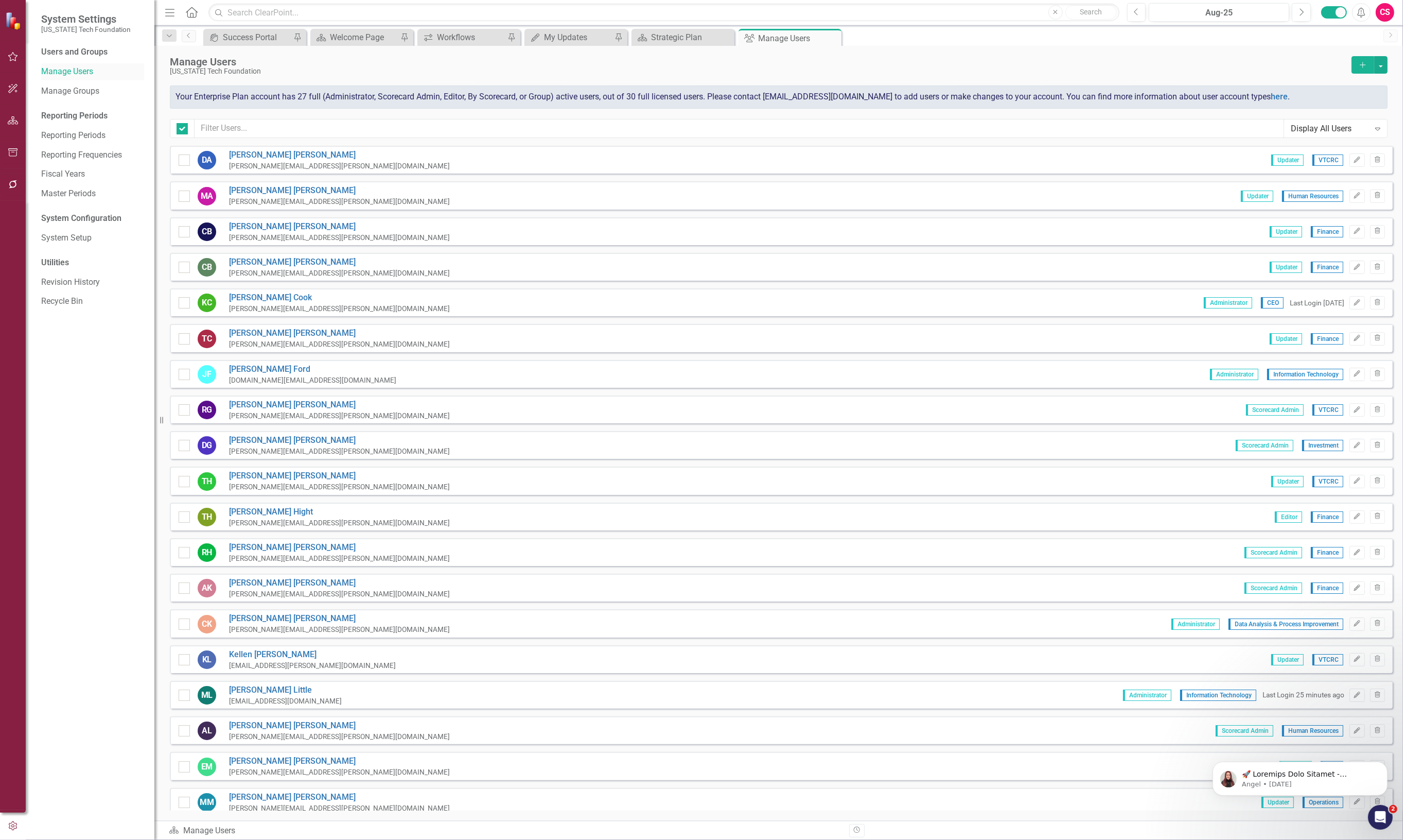
checkbox input "false"
click at [1354, 158] on icon "Edit" at bounding box center [1357, 160] width 8 height 6
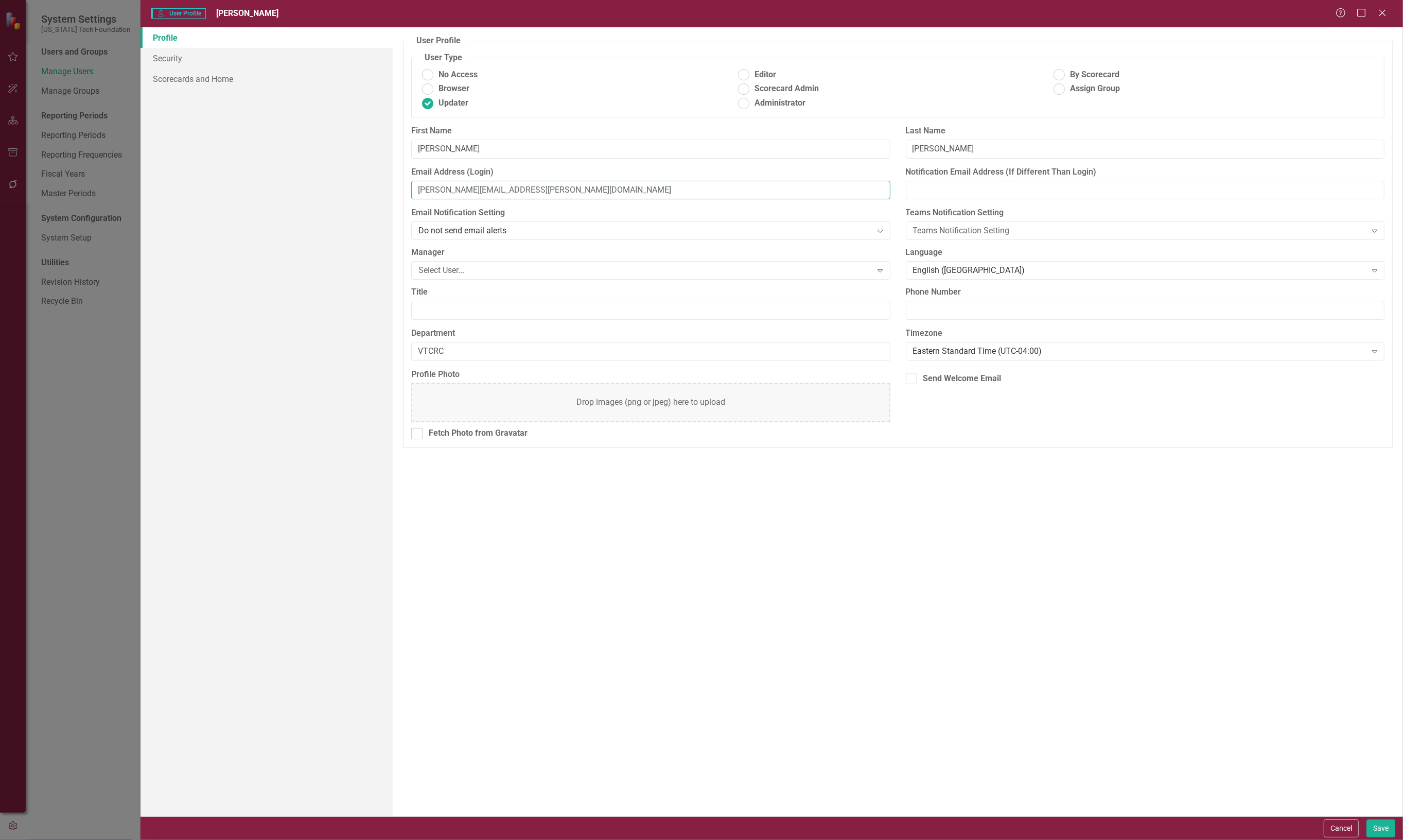
drag, startPoint x: 548, startPoint y: 194, endPoint x: 387, endPoint y: 196, distance: 161.0
click at [387, 196] on div "Profile Security Scorecards and Home User Profile ClearPoint has a wealth of op…" at bounding box center [772, 421] width 1262 height 788
click at [1376, 825] on button "Save" at bounding box center [1381, 828] width 29 height 18
